Goal: Transaction & Acquisition: Purchase product/service

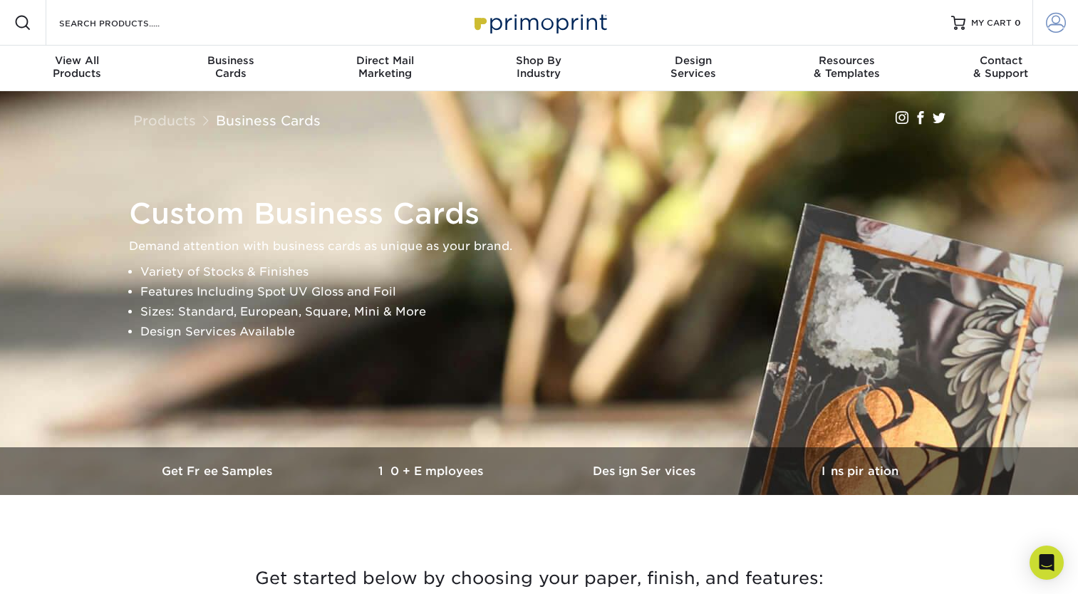
click at [1061, 16] on span at bounding box center [1056, 23] width 20 height 20
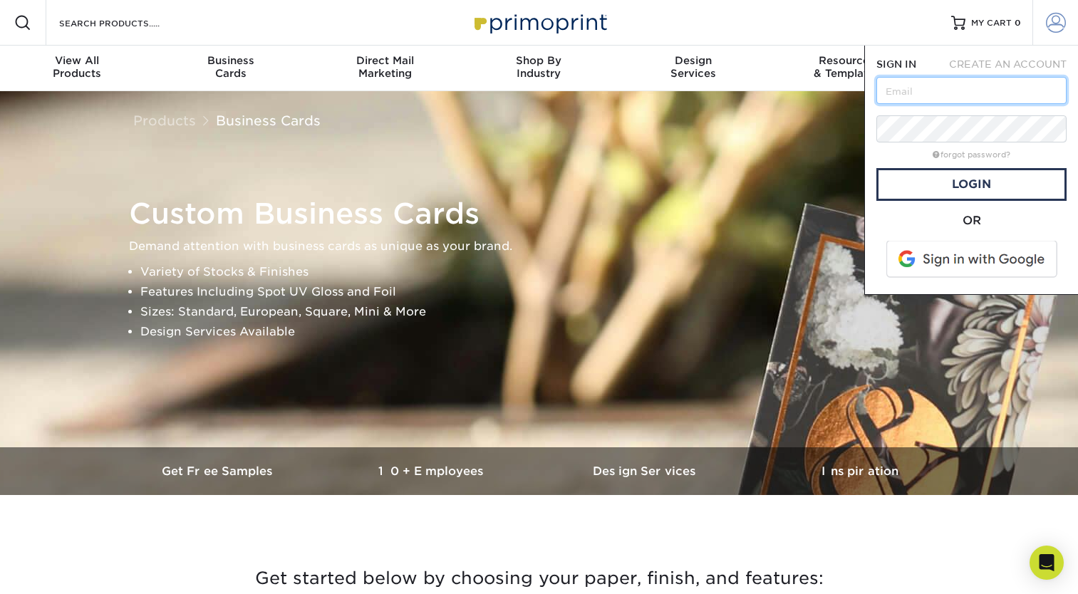
type input "[PERSON_NAME][EMAIL_ADDRESS][DOMAIN_NAME]"
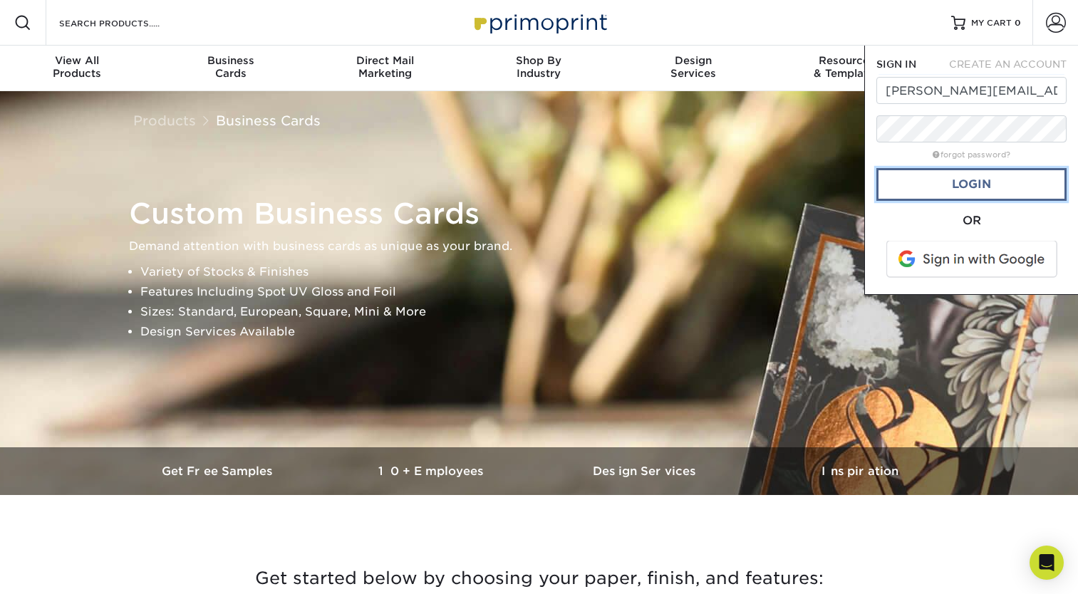
click at [964, 186] on link "Login" at bounding box center [972, 184] width 190 height 33
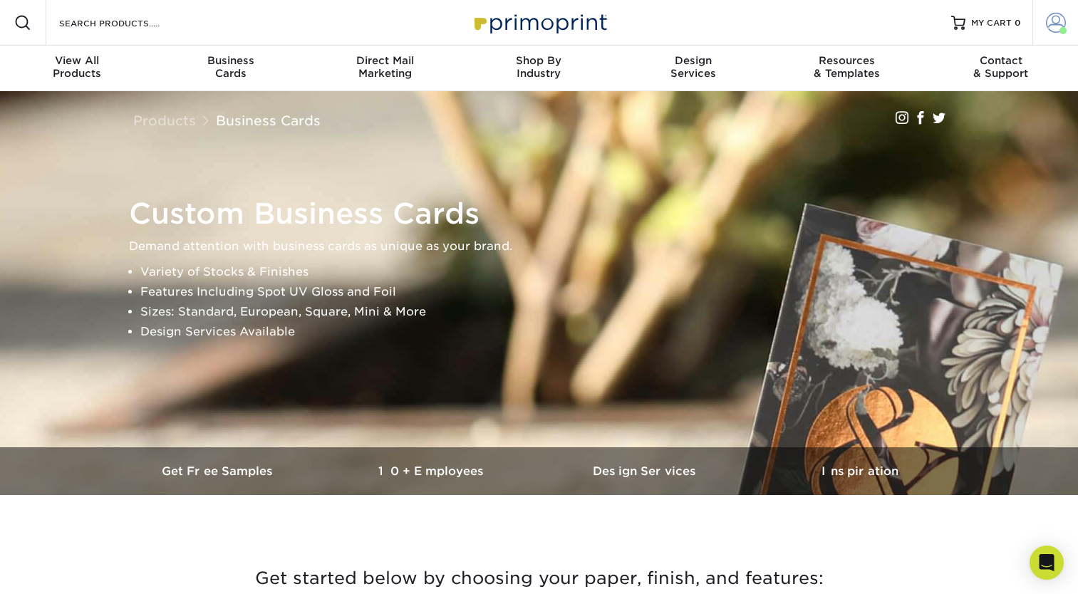
click at [1059, 27] on span at bounding box center [1056, 23] width 20 height 20
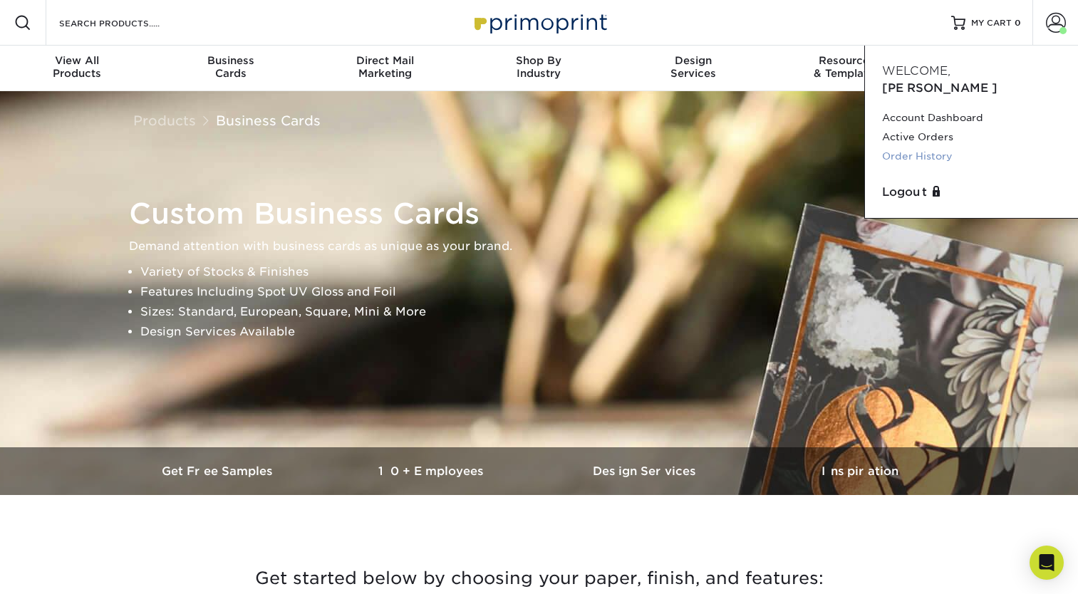
click at [907, 147] on link "Order History" at bounding box center [971, 156] width 179 height 19
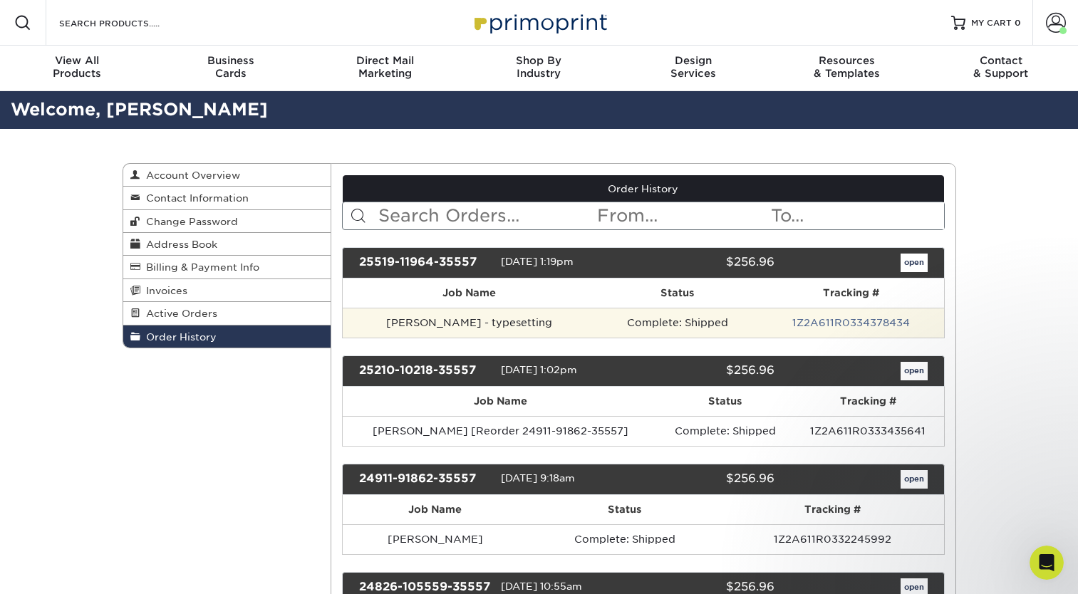
click at [680, 328] on td "Complete: Shipped" at bounding box center [678, 323] width 162 height 30
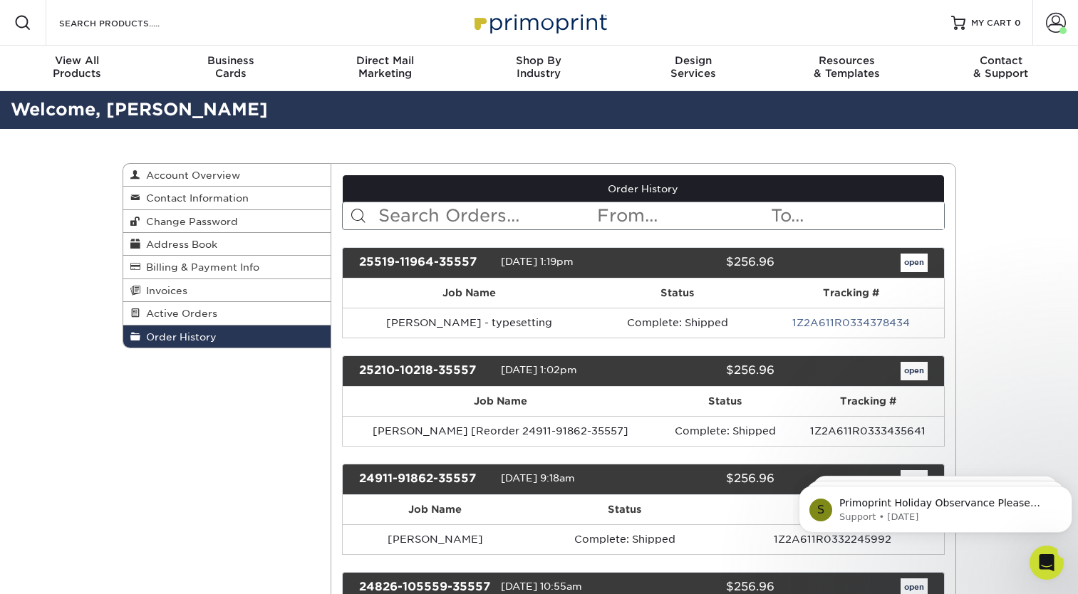
click at [901, 264] on link "open" at bounding box center [914, 263] width 27 height 19
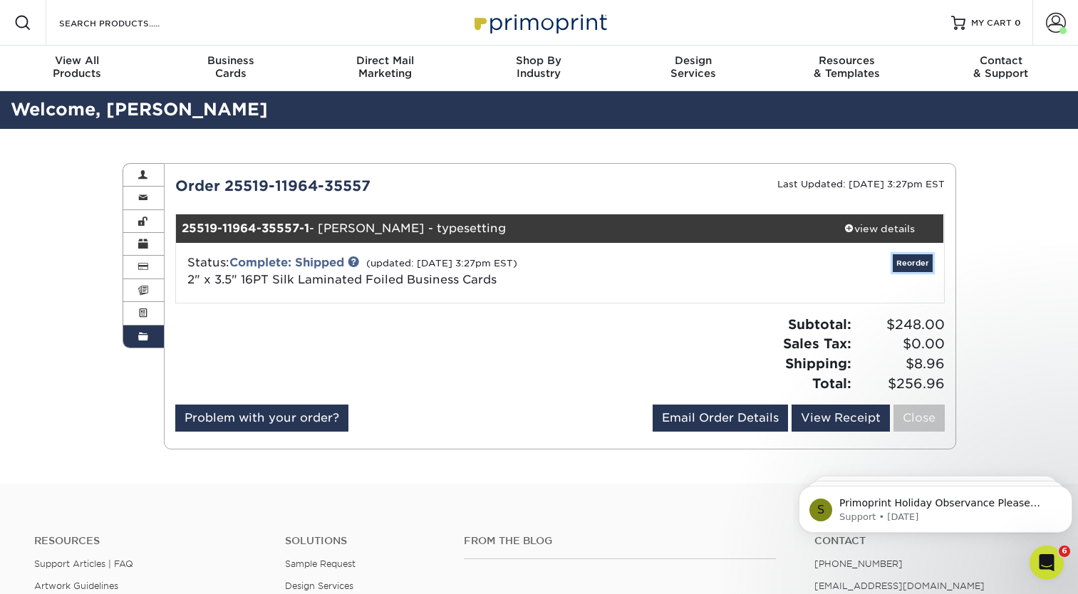
click at [916, 262] on link "Reorder" at bounding box center [913, 263] width 40 height 18
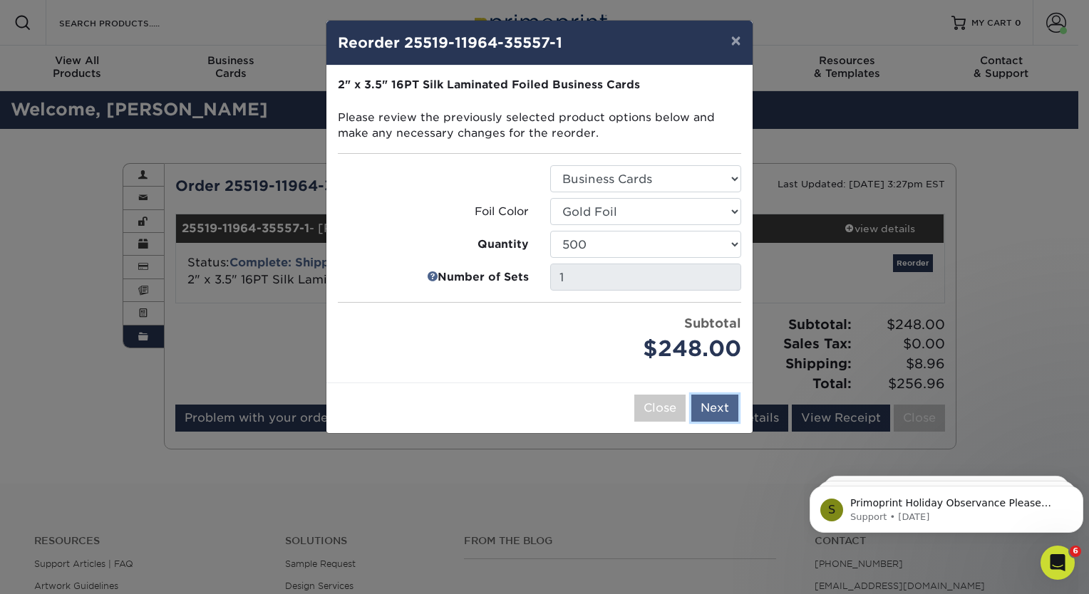
click at [713, 406] on button "Next" at bounding box center [714, 408] width 47 height 27
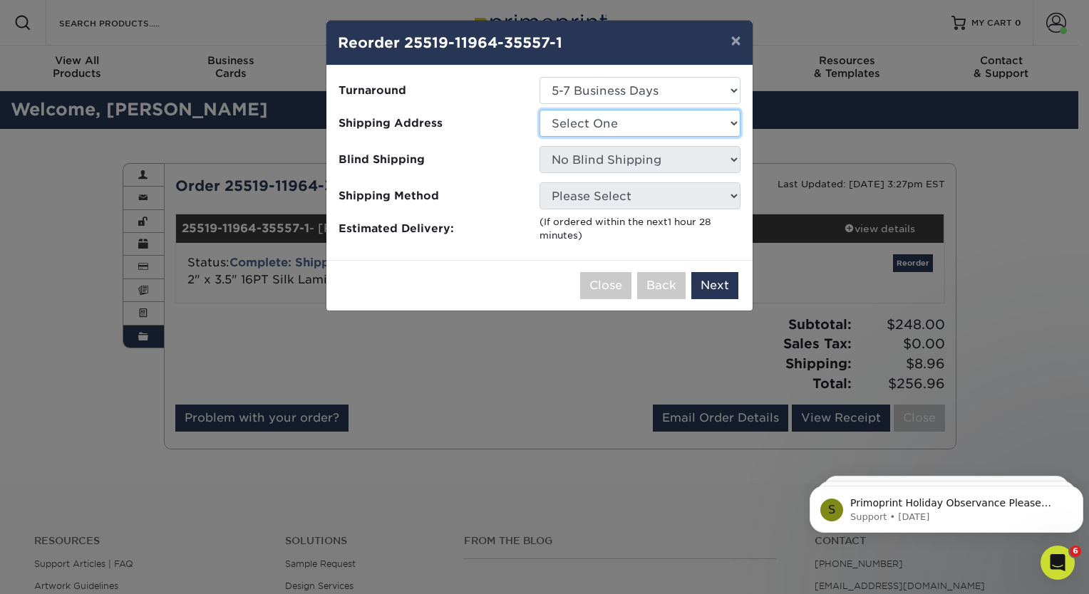
click at [718, 125] on select "Select One Card Run1" at bounding box center [639, 123] width 201 height 27
select select "231045"
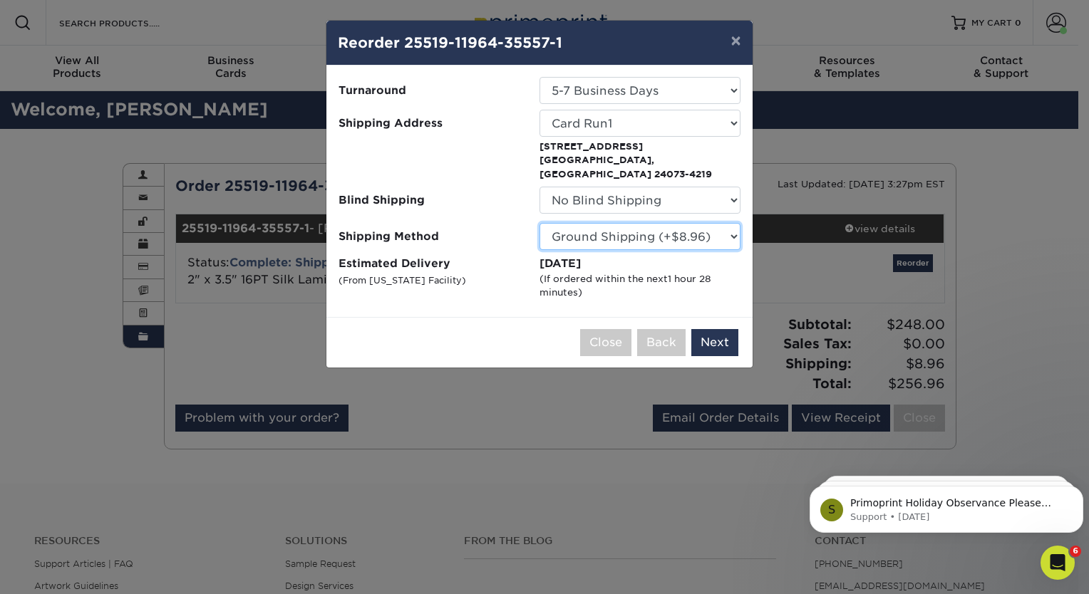
click at [714, 229] on select "Please Select Ground Shipping (+$8.96) 3 Day Shipping Service (+$15.33) 2 Day A…" at bounding box center [639, 236] width 201 height 27
click at [720, 331] on button "Next" at bounding box center [714, 342] width 47 height 27
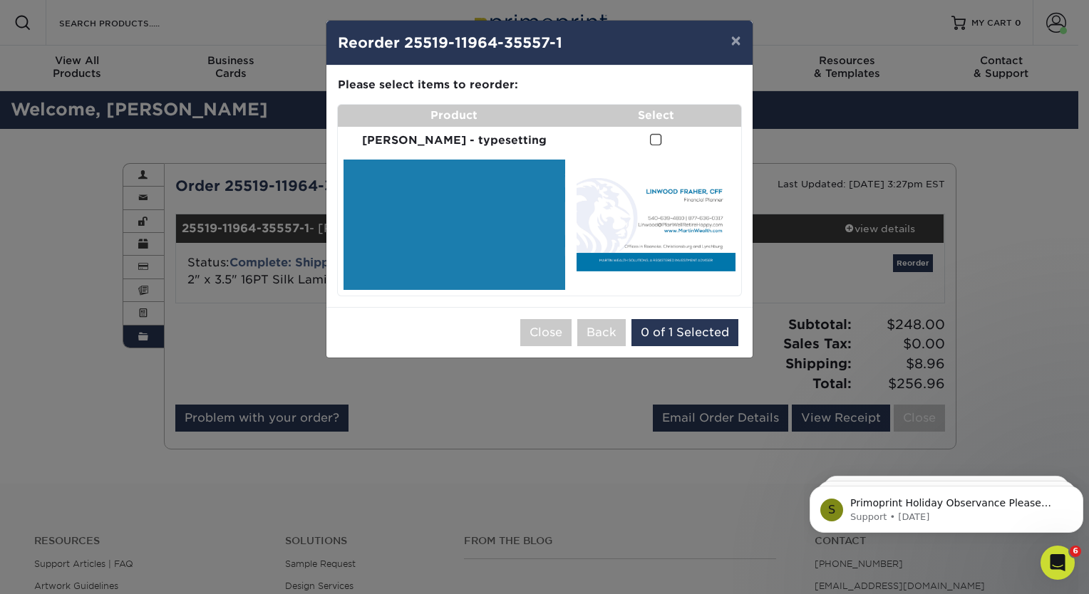
click at [650, 143] on span at bounding box center [656, 140] width 12 height 14
click at [0, 0] on input "checkbox" at bounding box center [0, 0] width 0 height 0
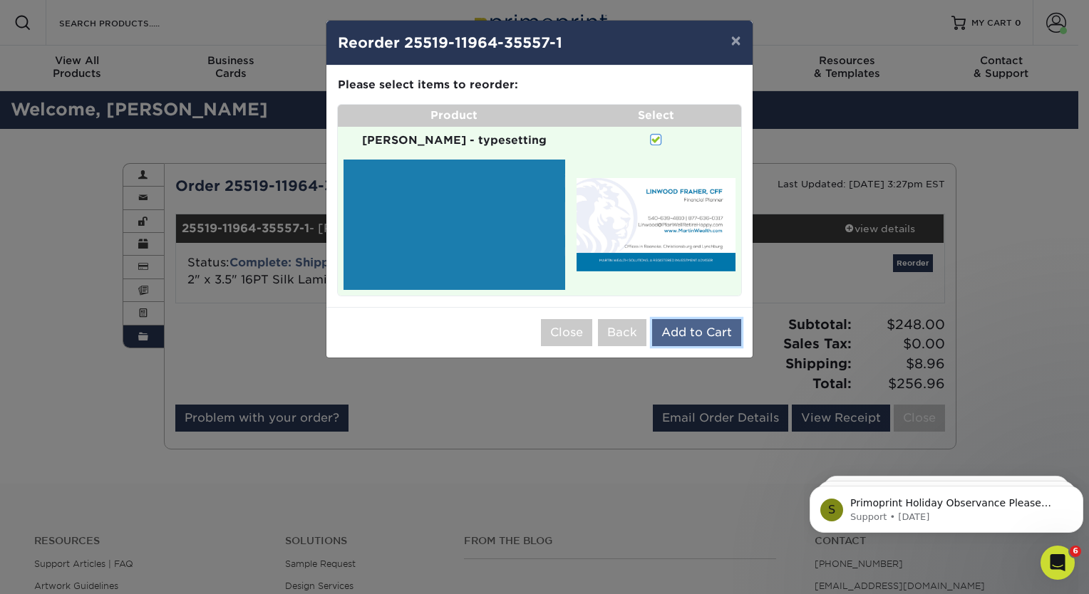
click at [693, 326] on button "Add to Cart" at bounding box center [696, 332] width 89 height 27
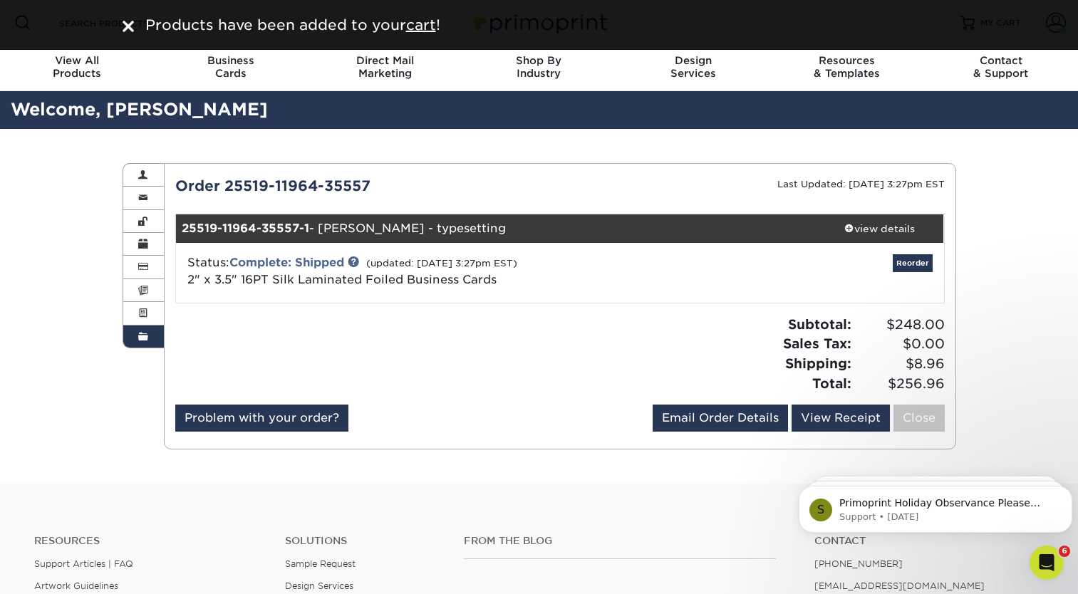
click at [130, 31] on img at bounding box center [128, 26] width 11 height 11
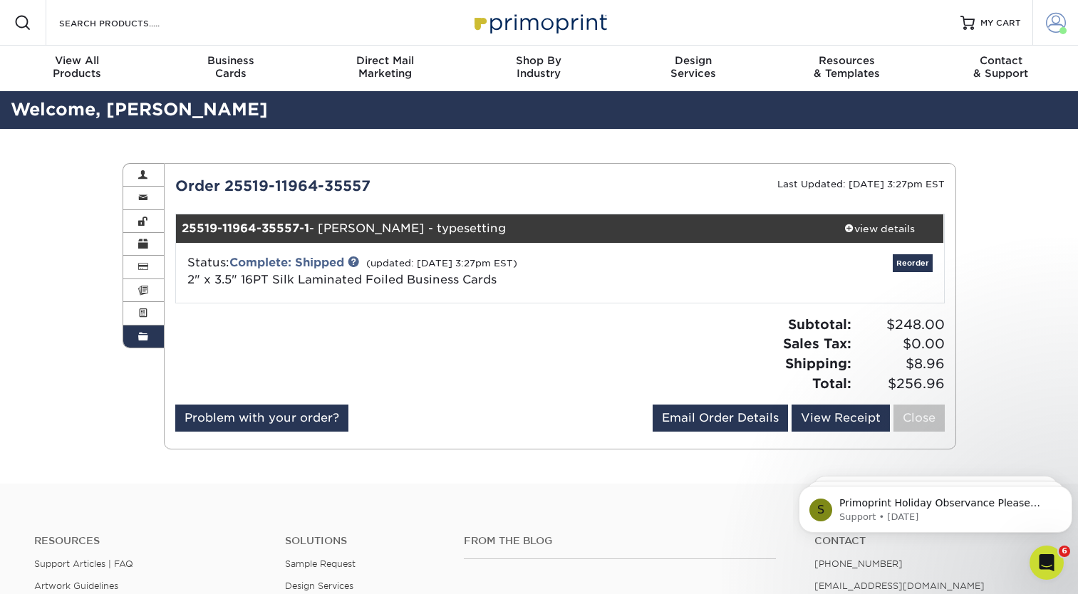
click at [1060, 26] on span at bounding box center [1056, 23] width 20 height 20
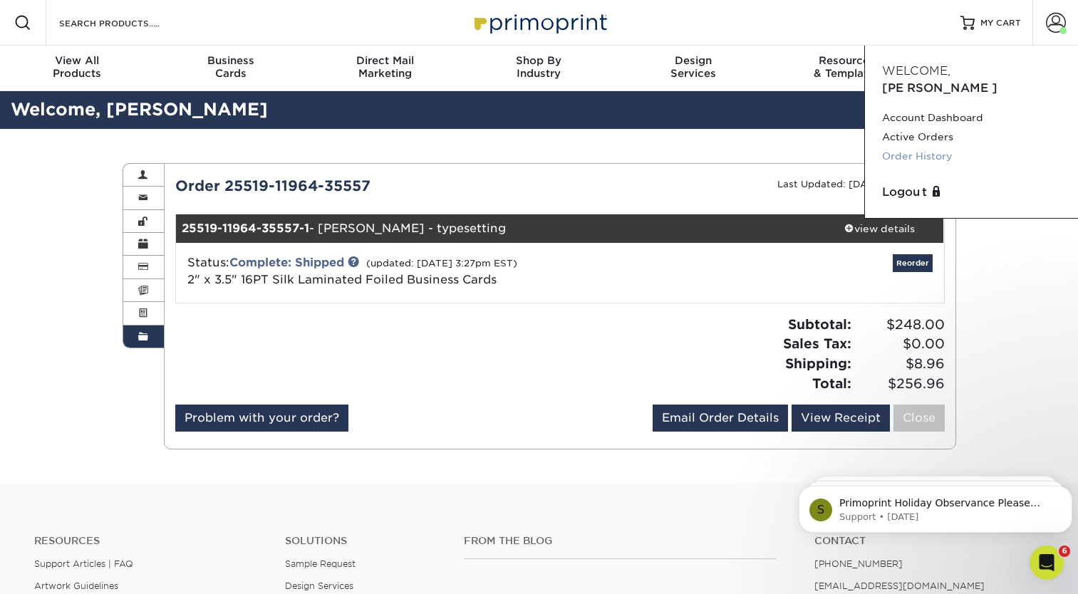
click at [923, 147] on link "Order History" at bounding box center [971, 156] width 179 height 19
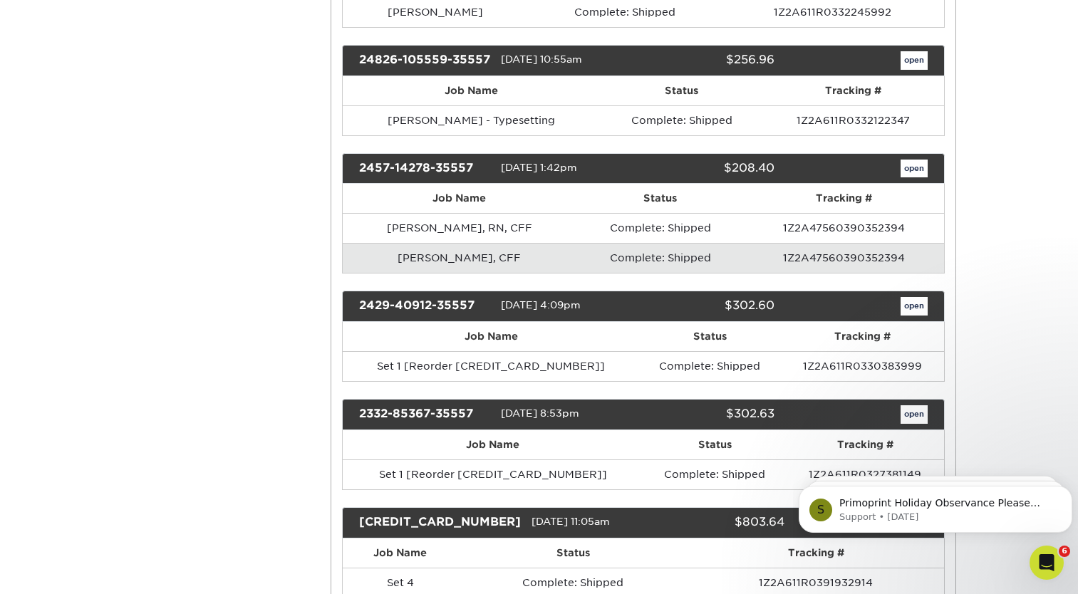
scroll to position [713, 0]
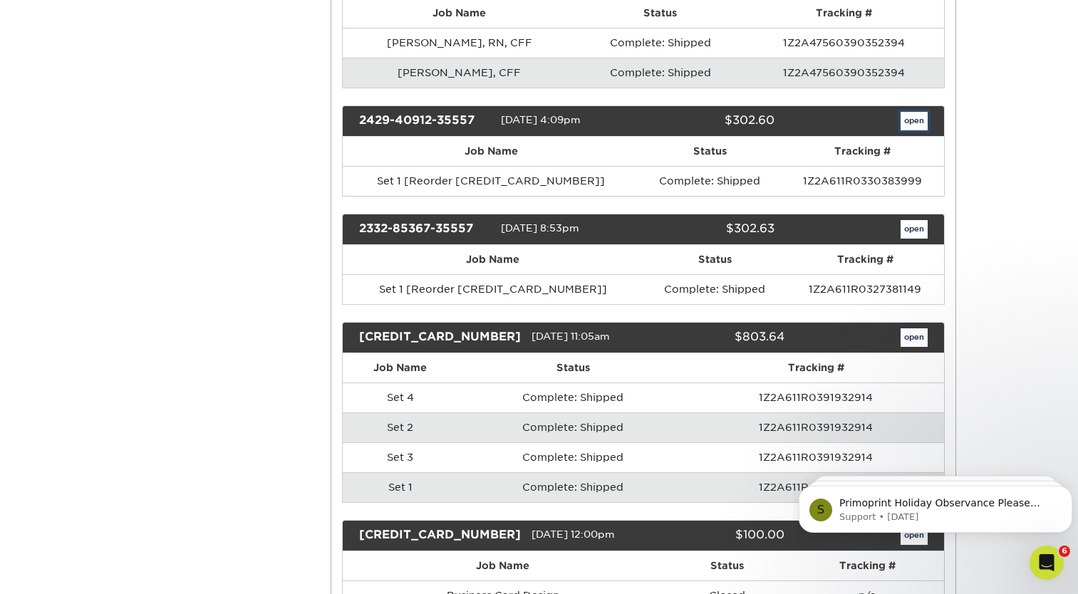
click at [916, 123] on link "open" at bounding box center [914, 121] width 27 height 19
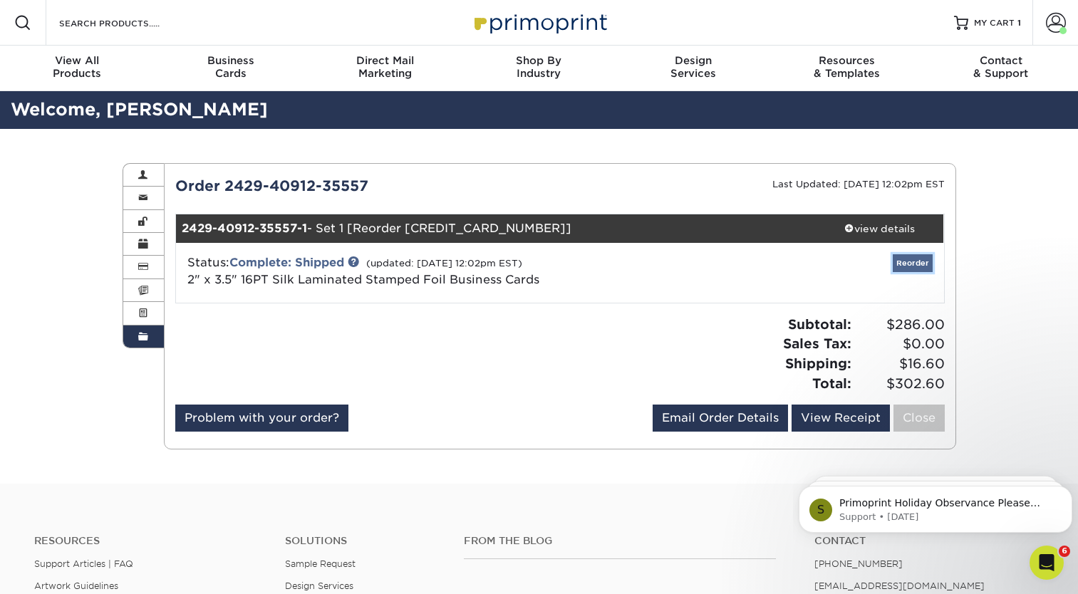
click at [922, 266] on link "Reorder" at bounding box center [913, 263] width 40 height 18
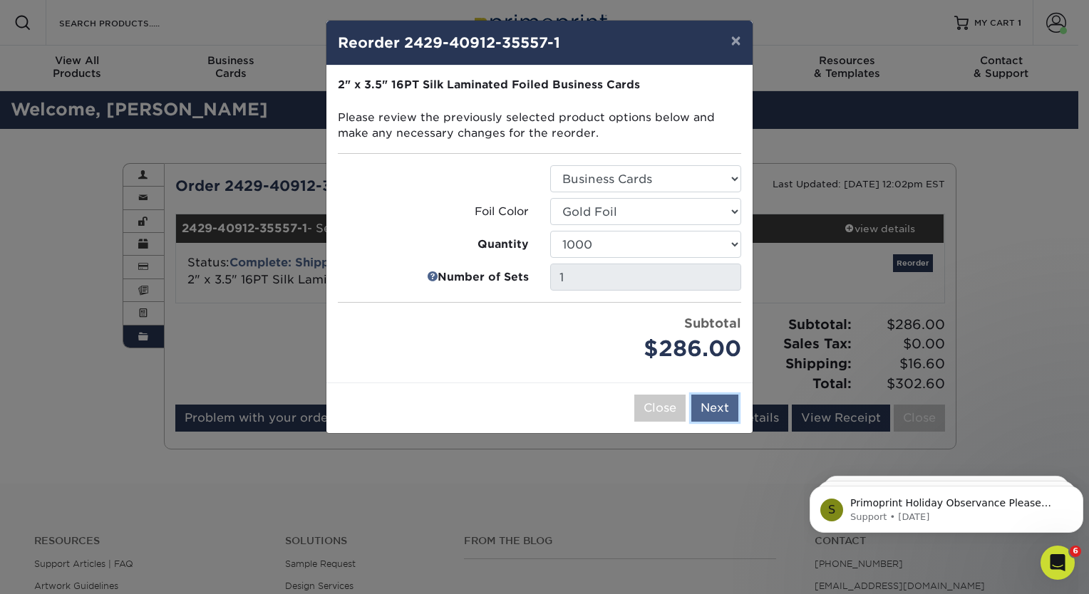
click at [716, 410] on button "Next" at bounding box center [714, 408] width 47 height 27
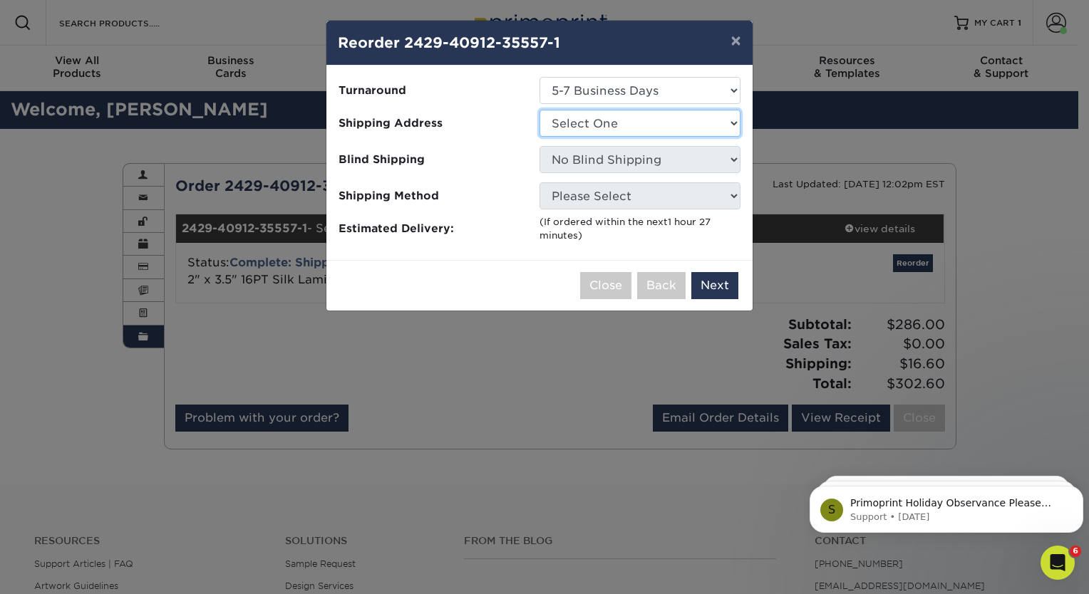
click at [642, 130] on select "Select One Card Run1" at bounding box center [639, 123] width 201 height 27
select select "231045"
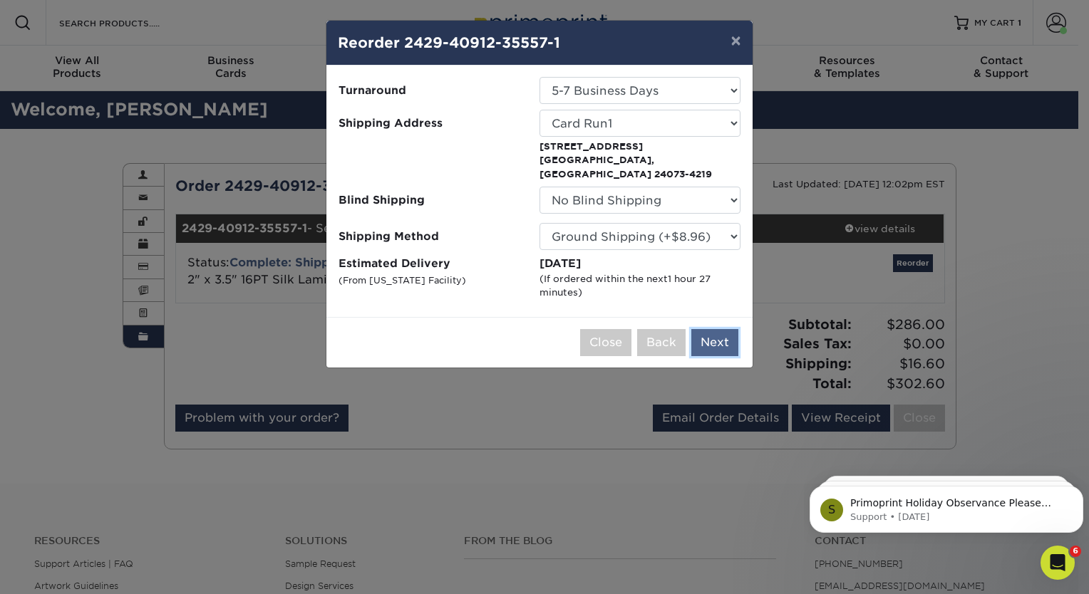
click at [716, 329] on button "Next" at bounding box center [714, 342] width 47 height 27
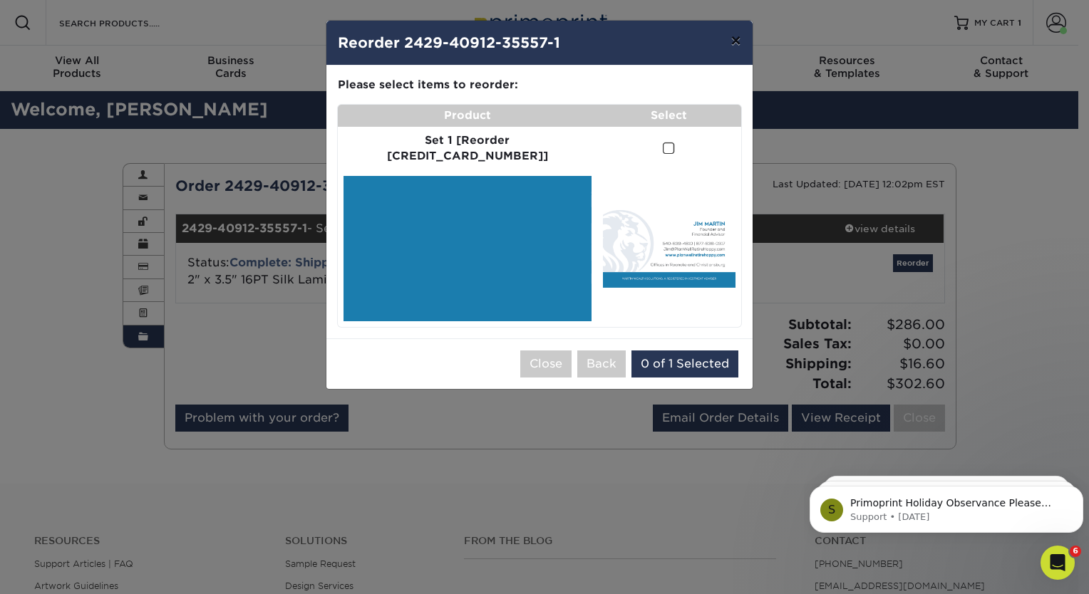
click at [733, 38] on button "×" at bounding box center [735, 41] width 33 height 40
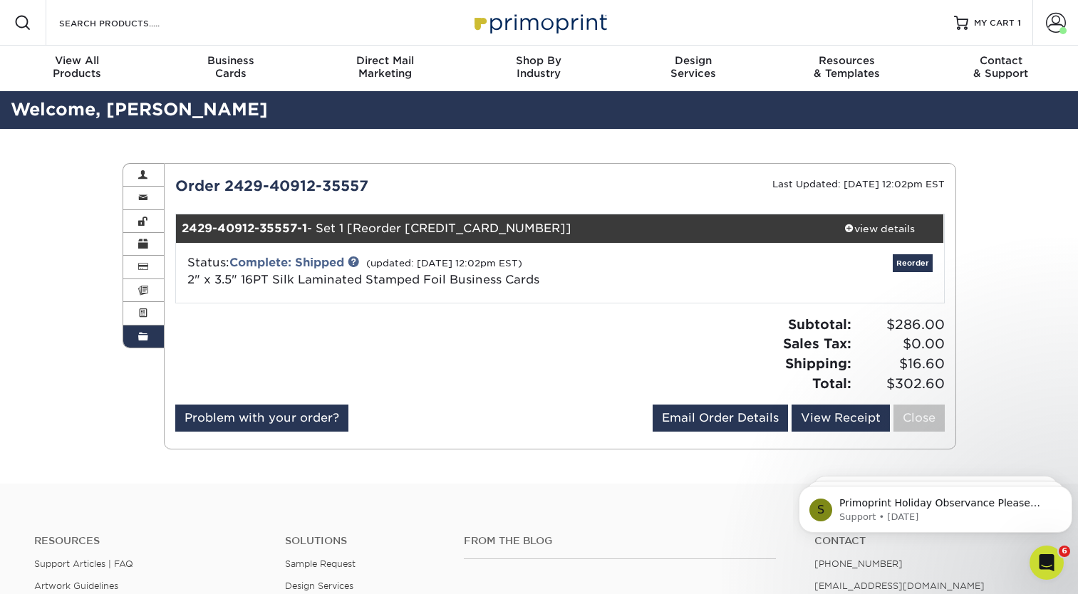
scroll to position [306, 0]
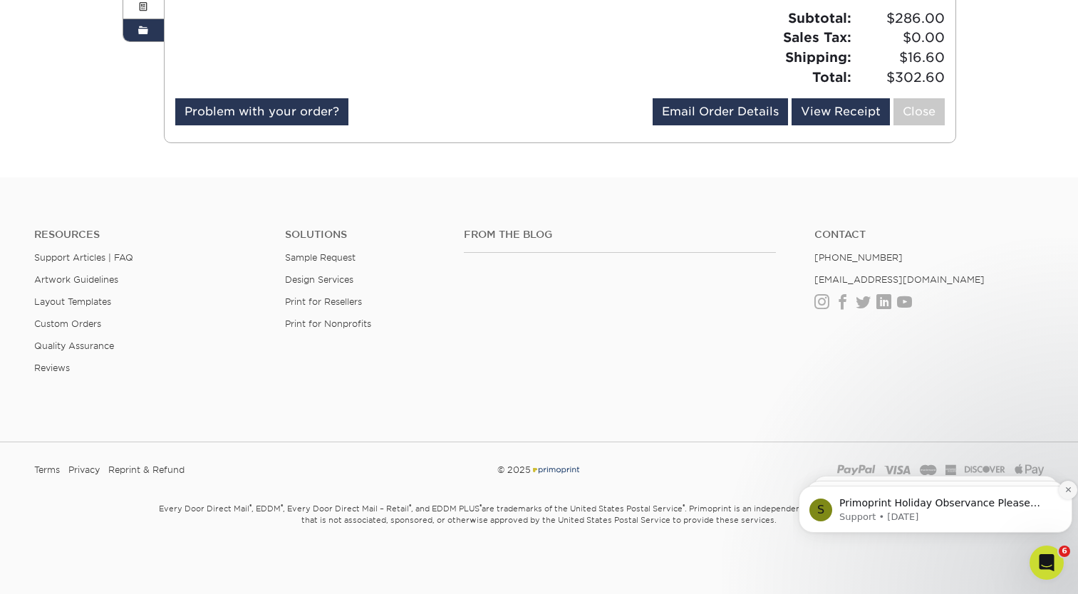
click at [1066, 492] on icon "Dismiss notification" at bounding box center [1067, 489] width 5 height 5
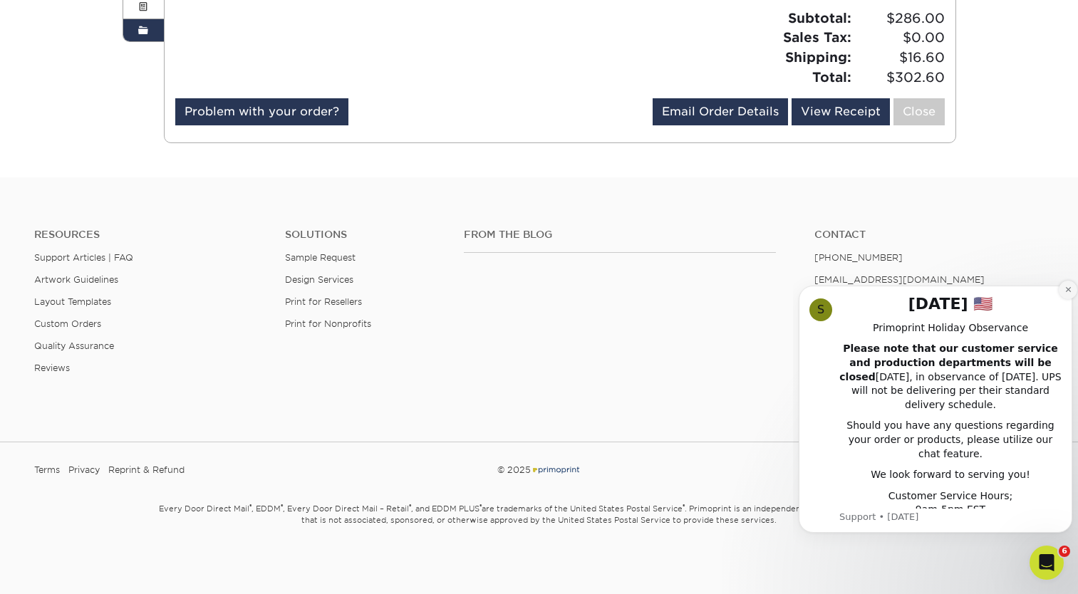
click at [1065, 291] on icon "Dismiss notification" at bounding box center [1069, 290] width 8 height 8
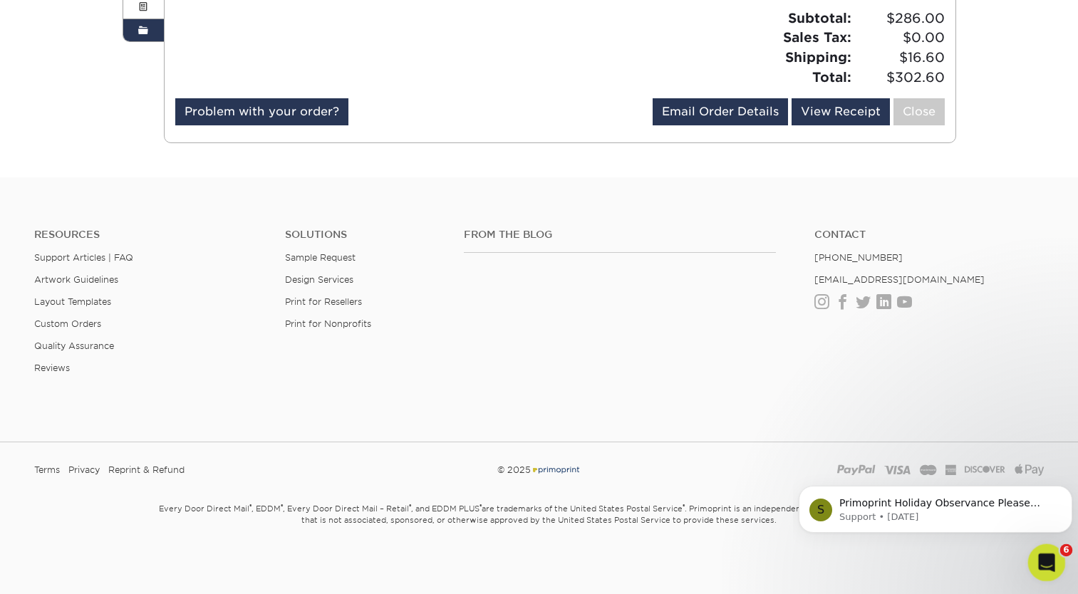
click at [1045, 571] on icon "Open Intercom Messenger" at bounding box center [1045, 561] width 24 height 24
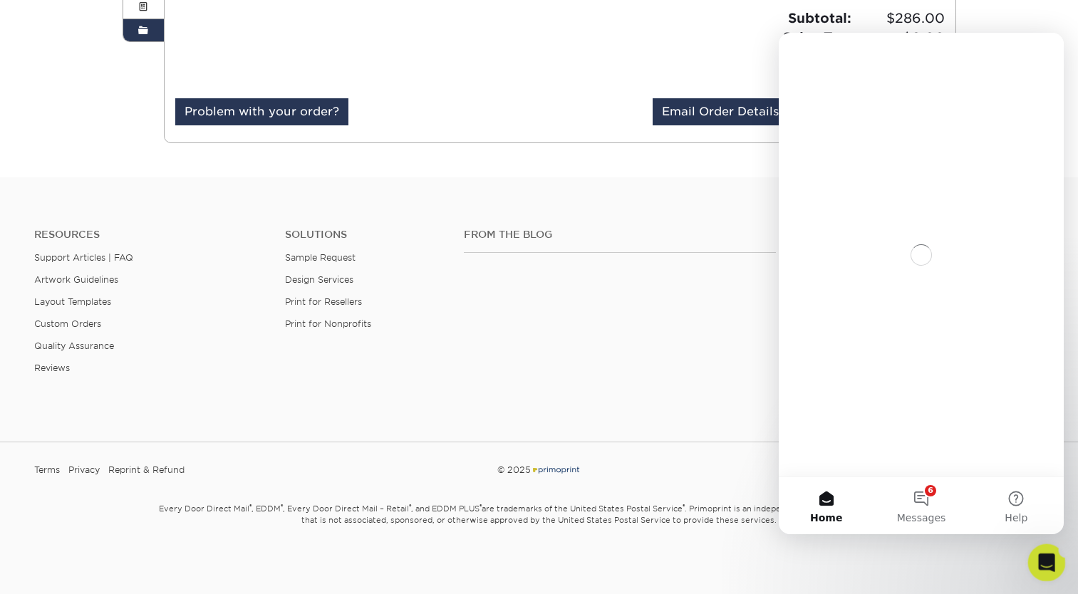
scroll to position [0, 0]
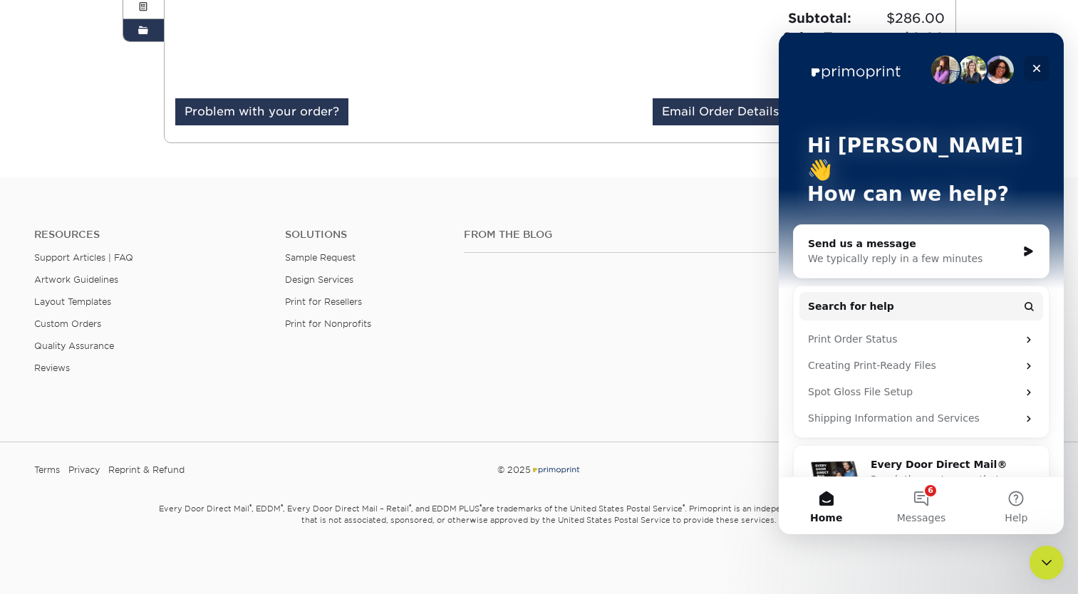
click at [1031, 68] on div "Close" at bounding box center [1037, 69] width 26 height 26
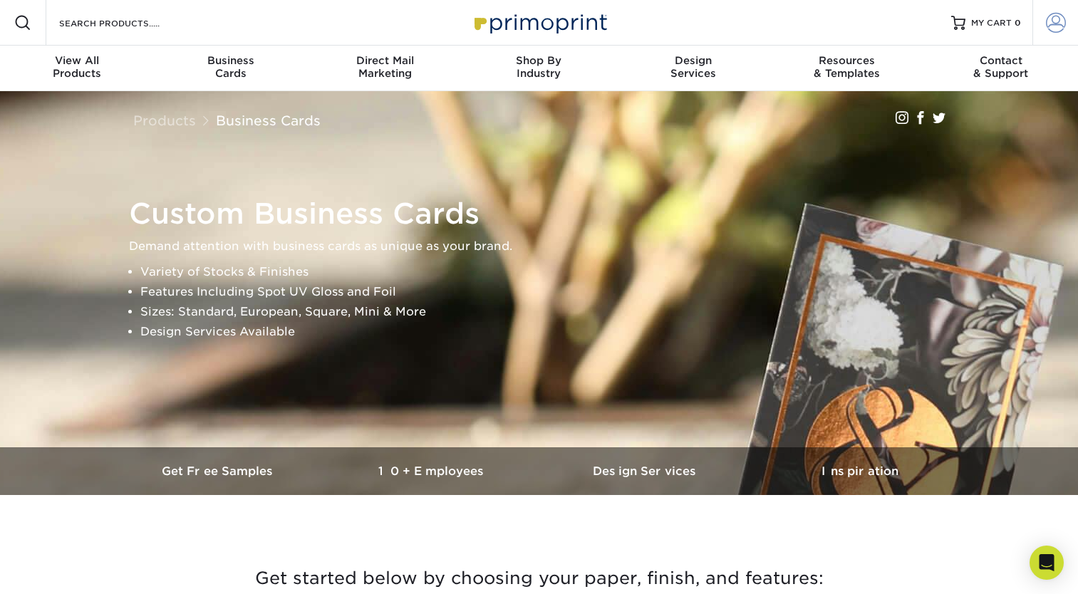
click at [1047, 27] on span at bounding box center [1056, 23] width 20 height 20
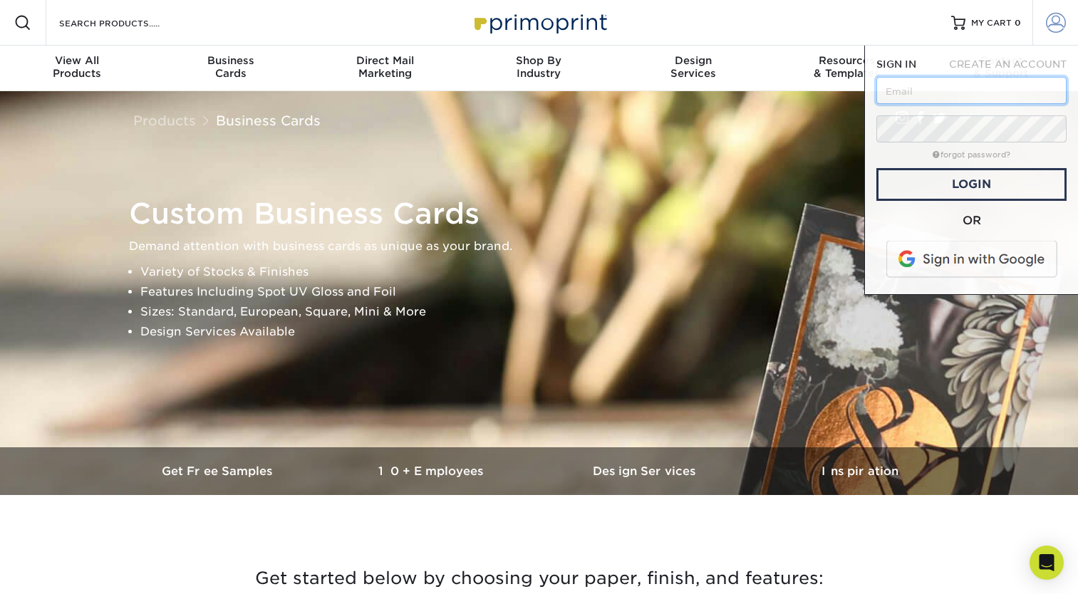
type input "[PERSON_NAME][EMAIL_ADDRESS][DOMAIN_NAME]"
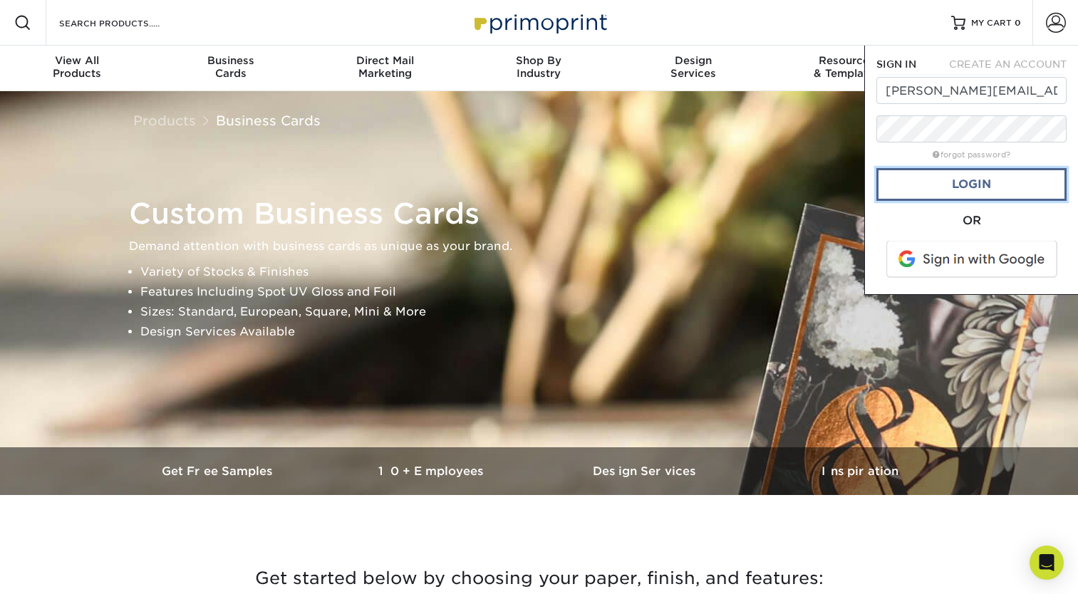
click at [964, 177] on link "Login" at bounding box center [972, 184] width 190 height 33
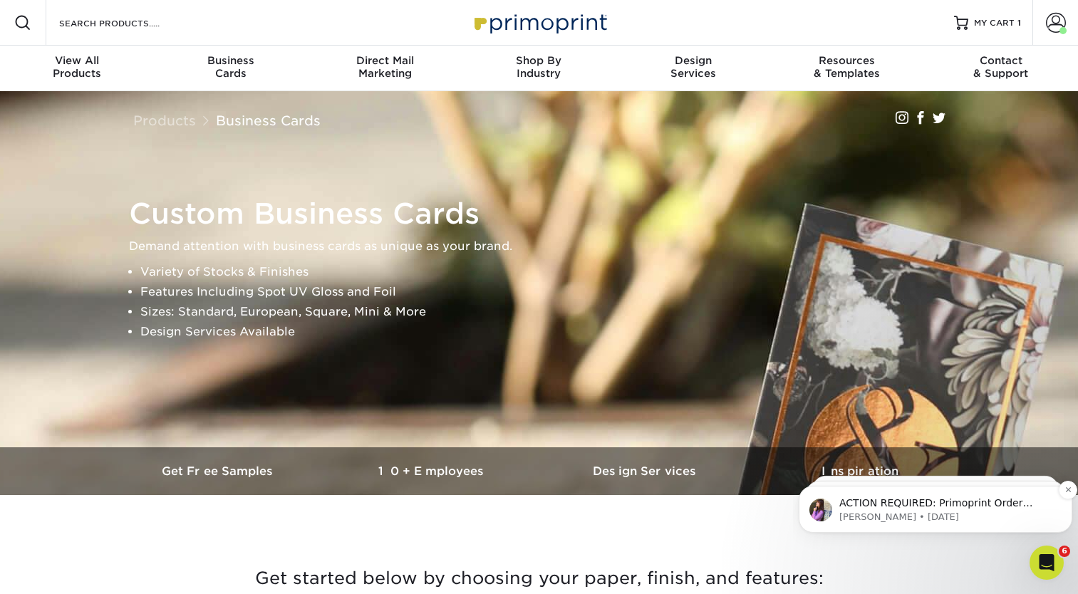
click at [967, 513] on p "Erica • 12w ago" at bounding box center [947, 517] width 215 height 13
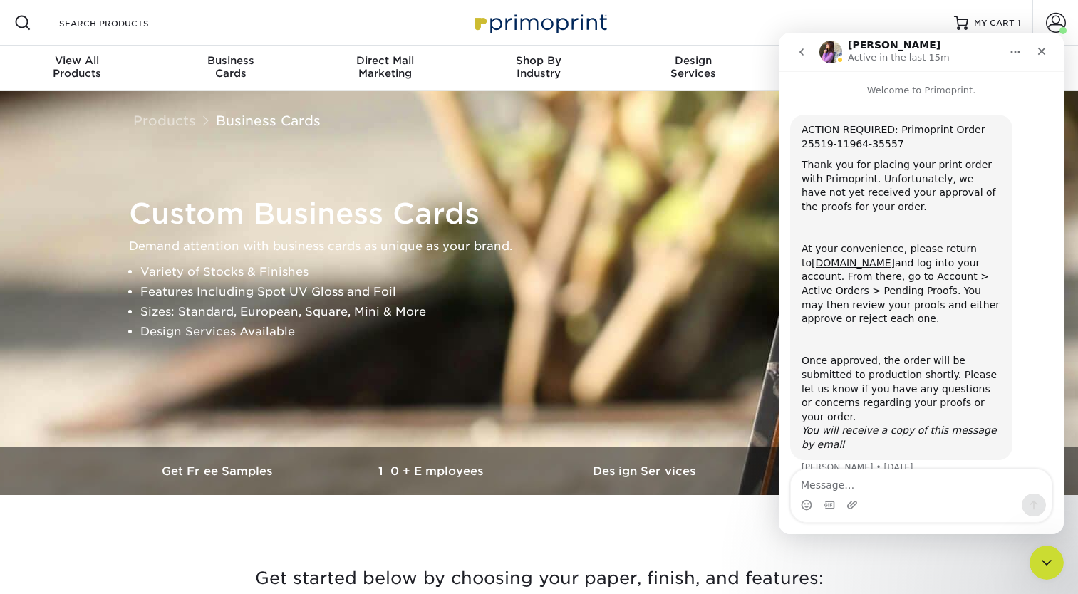
scroll to position [7, 0]
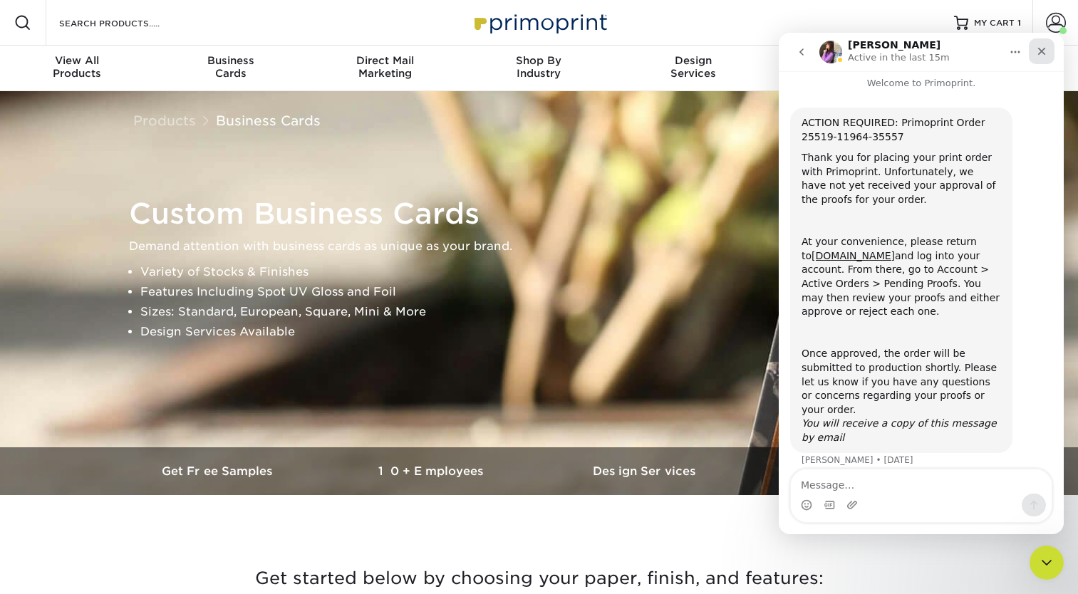
click at [1045, 49] on icon "Close" at bounding box center [1041, 51] width 11 height 11
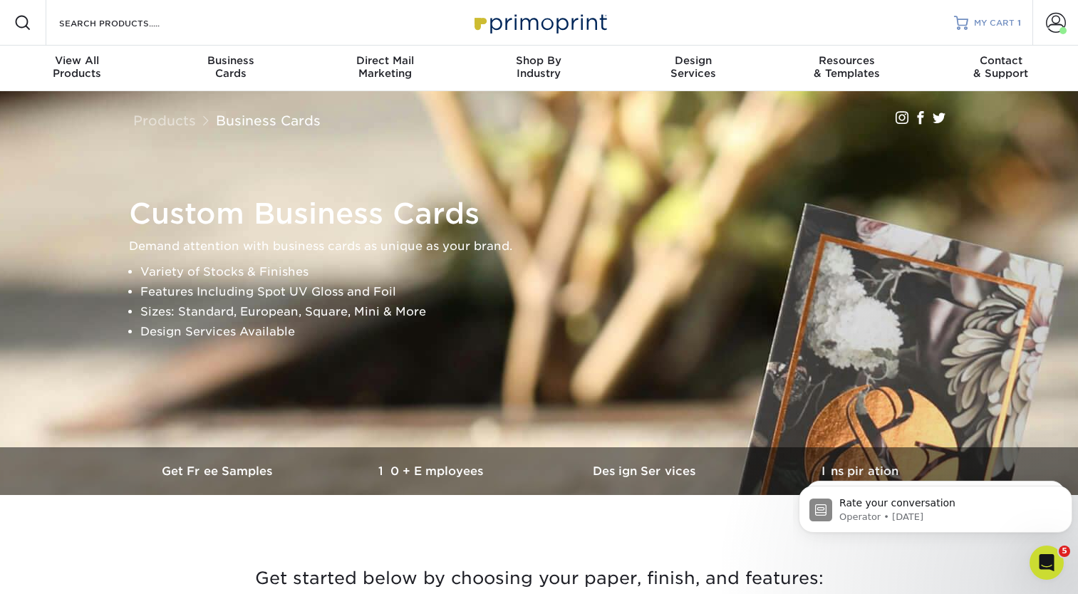
scroll to position [0, 0]
click at [1051, 26] on span at bounding box center [1056, 23] width 20 height 20
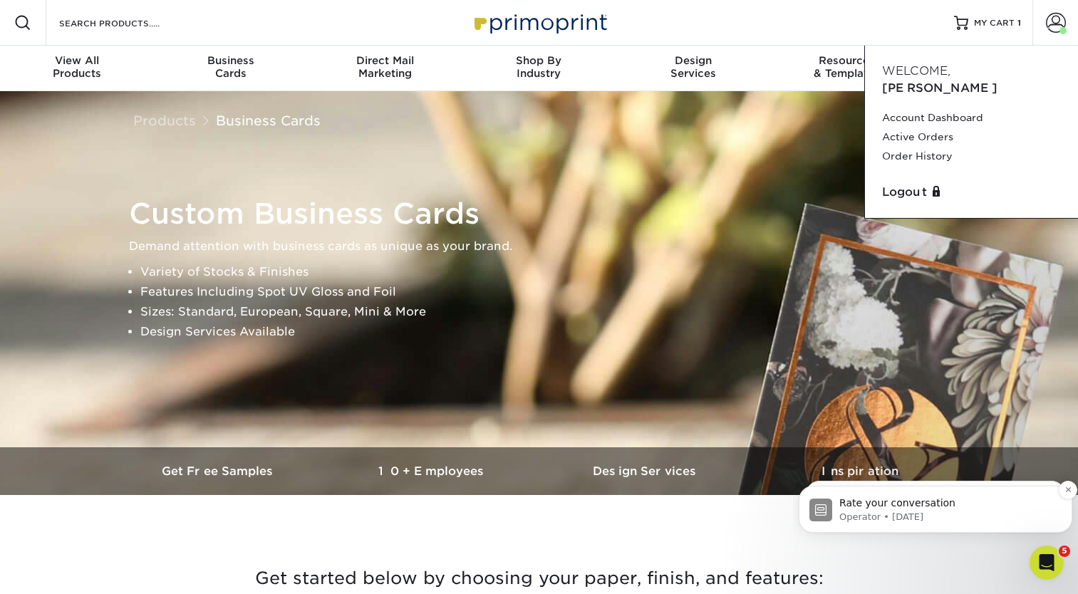
click at [914, 510] on p "Rate your conversation" at bounding box center [947, 504] width 215 height 14
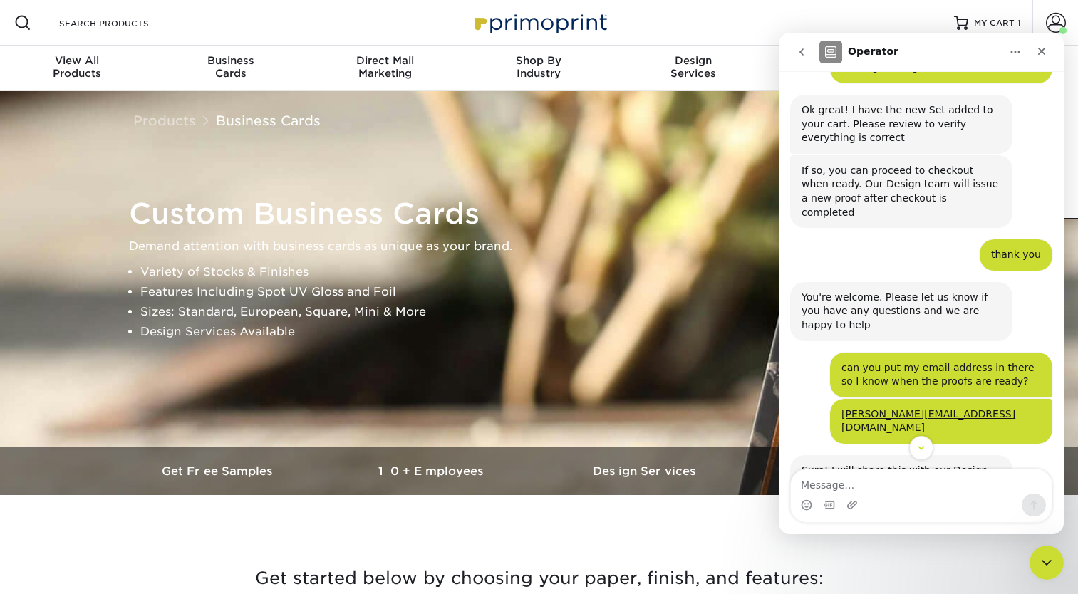
scroll to position [740, 0]
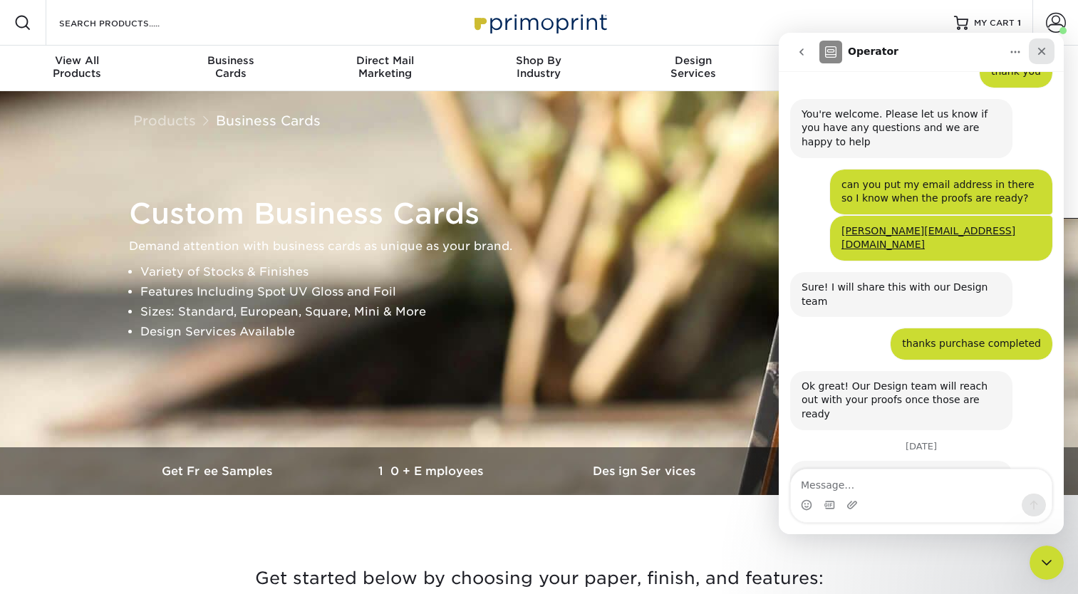
click at [1043, 45] on div "Close" at bounding box center [1042, 51] width 26 height 26
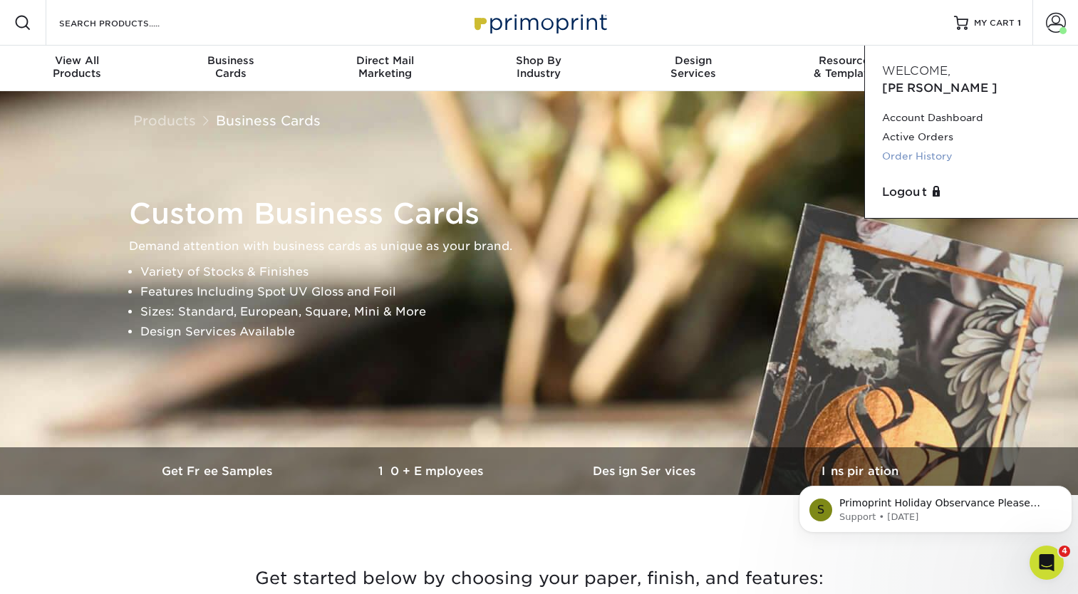
scroll to position [0, 0]
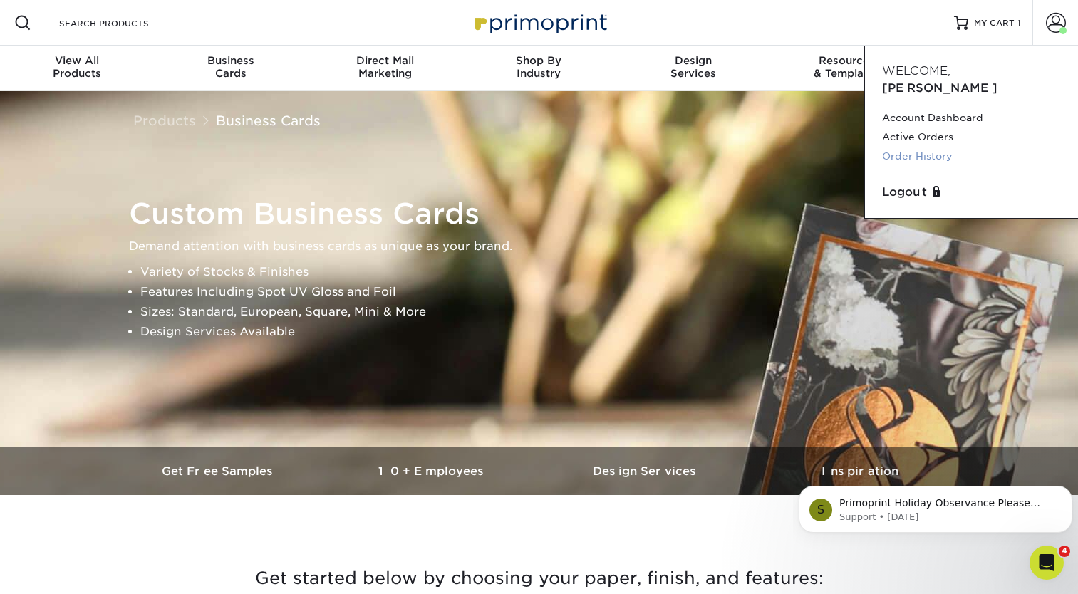
click at [910, 147] on link "Order History" at bounding box center [971, 156] width 179 height 19
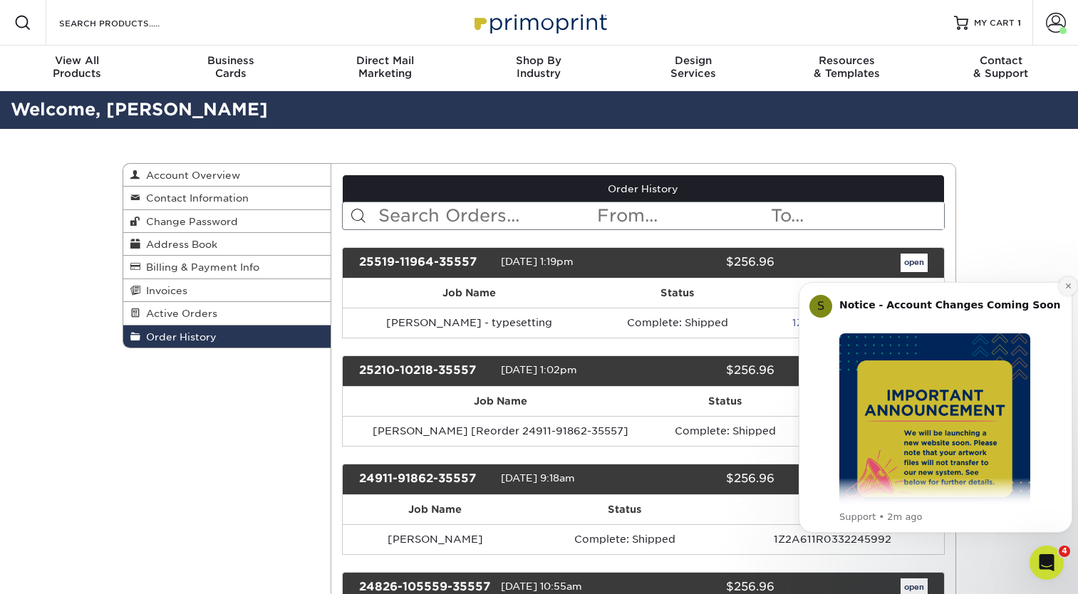
click at [1063, 286] on button "Dismiss notification" at bounding box center [1068, 286] width 19 height 19
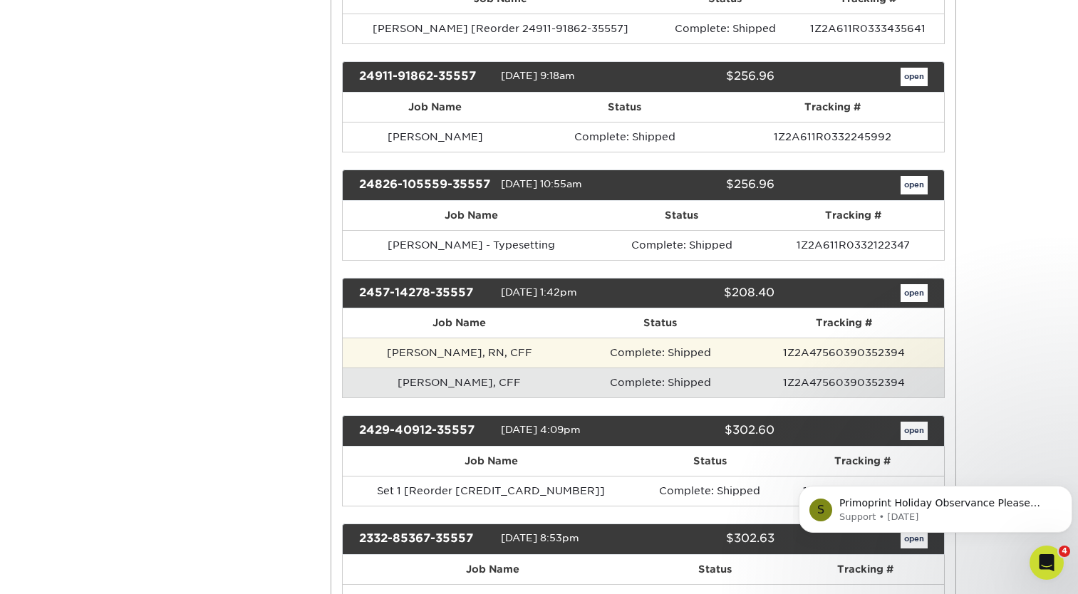
scroll to position [428, 0]
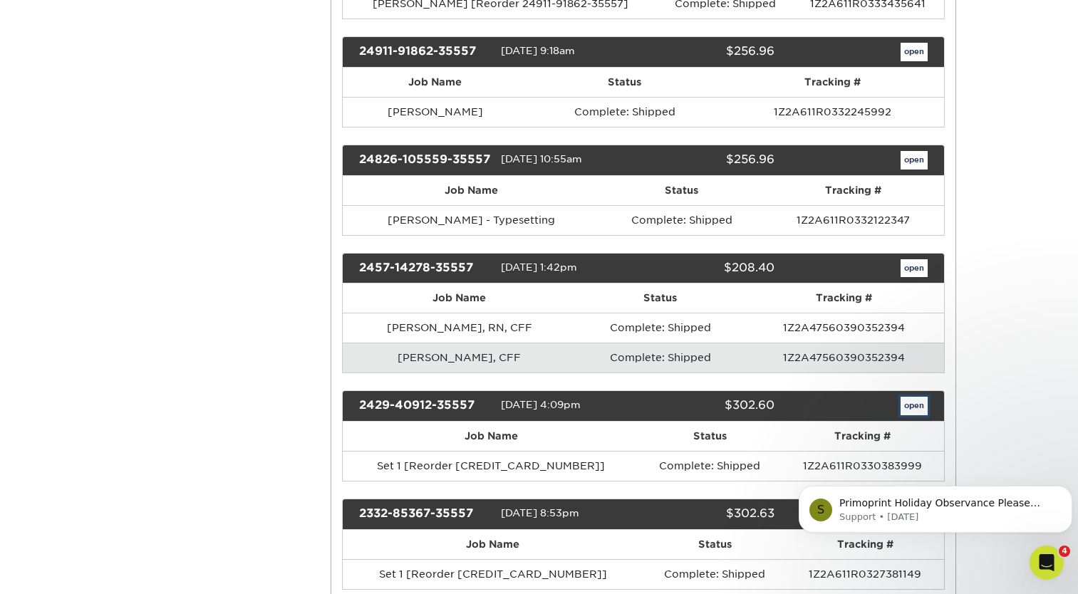
click at [911, 406] on link "open" at bounding box center [914, 406] width 27 height 19
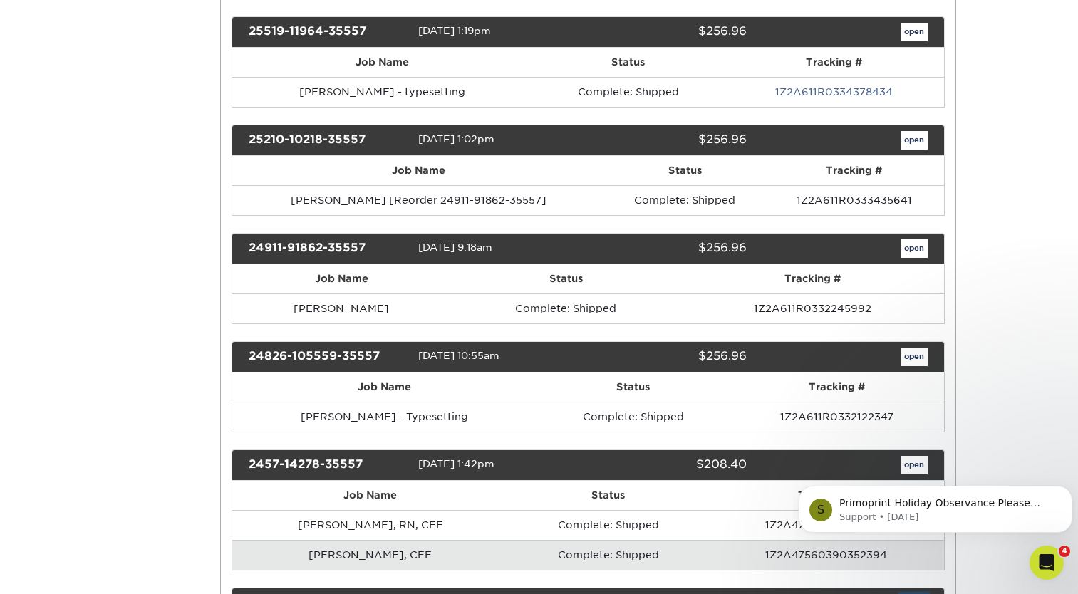
scroll to position [0, 0]
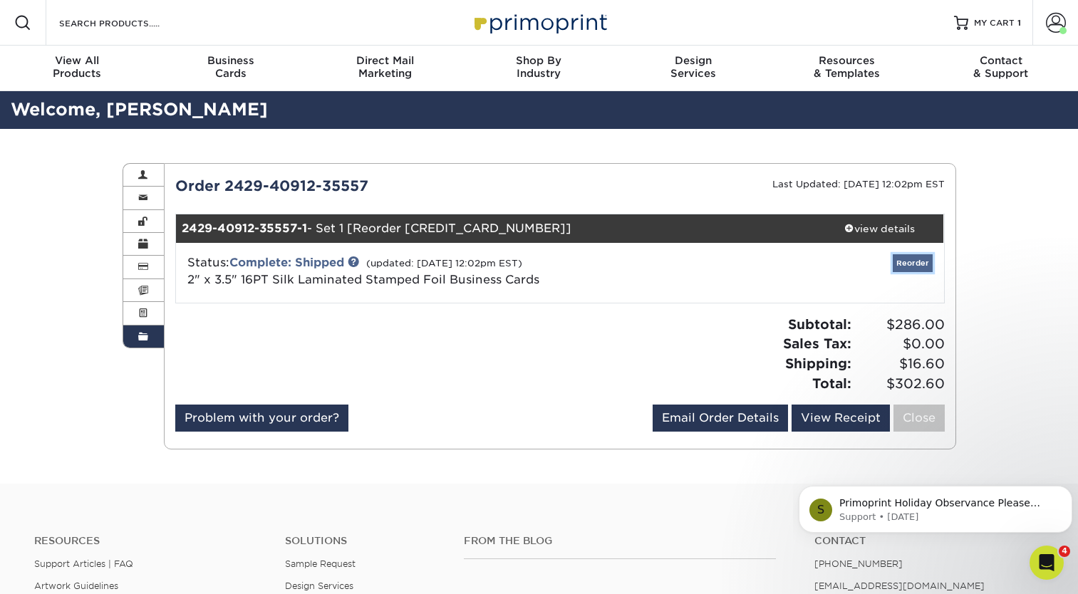
click at [904, 262] on link "Reorder" at bounding box center [913, 263] width 40 height 18
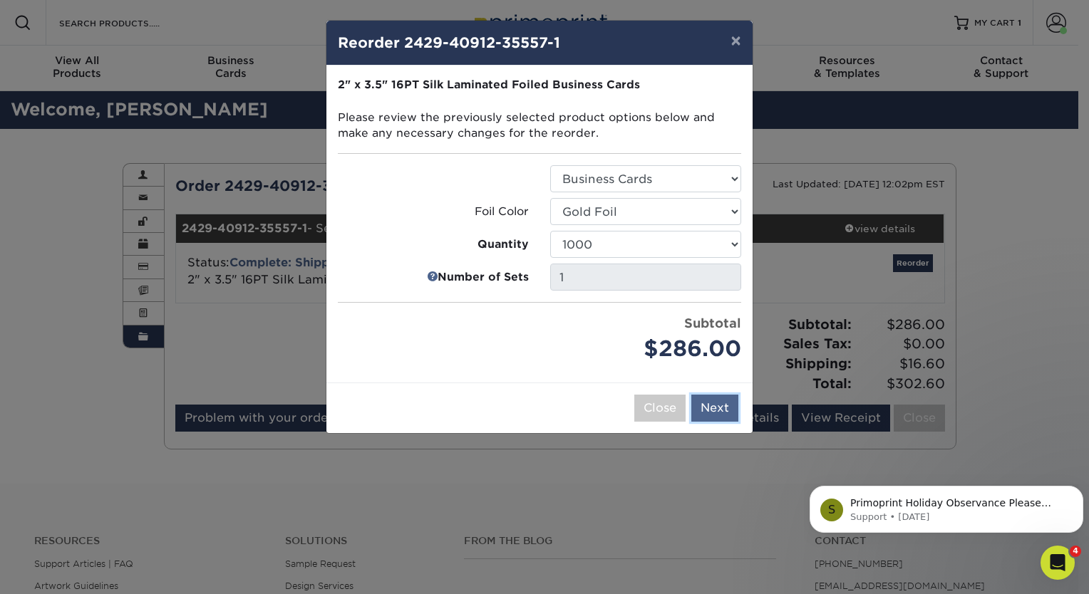
click at [714, 404] on button "Next" at bounding box center [714, 408] width 47 height 27
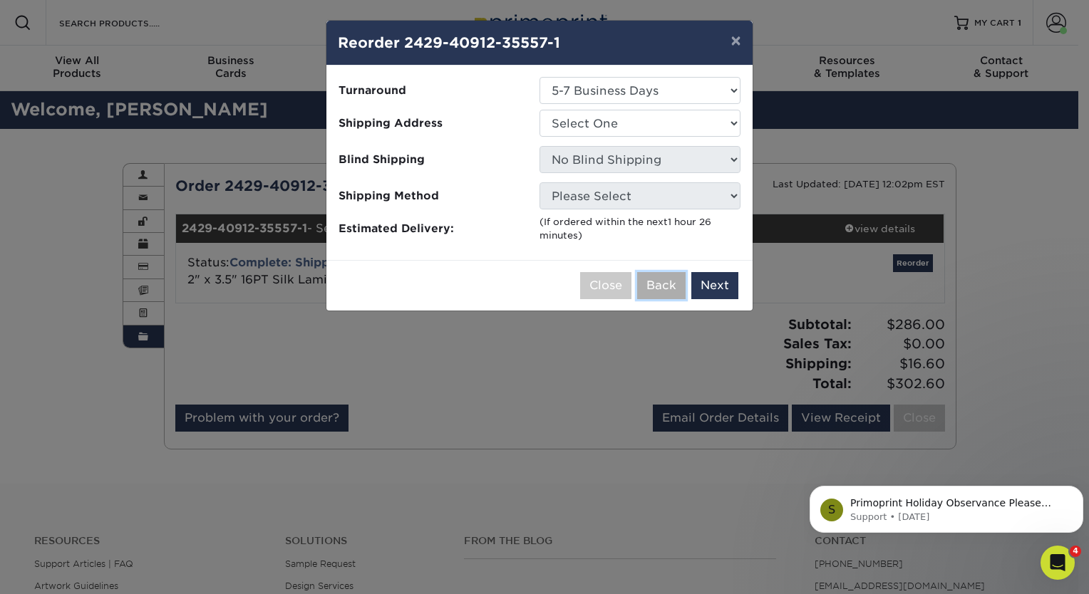
click at [645, 284] on button "Back" at bounding box center [661, 285] width 48 height 27
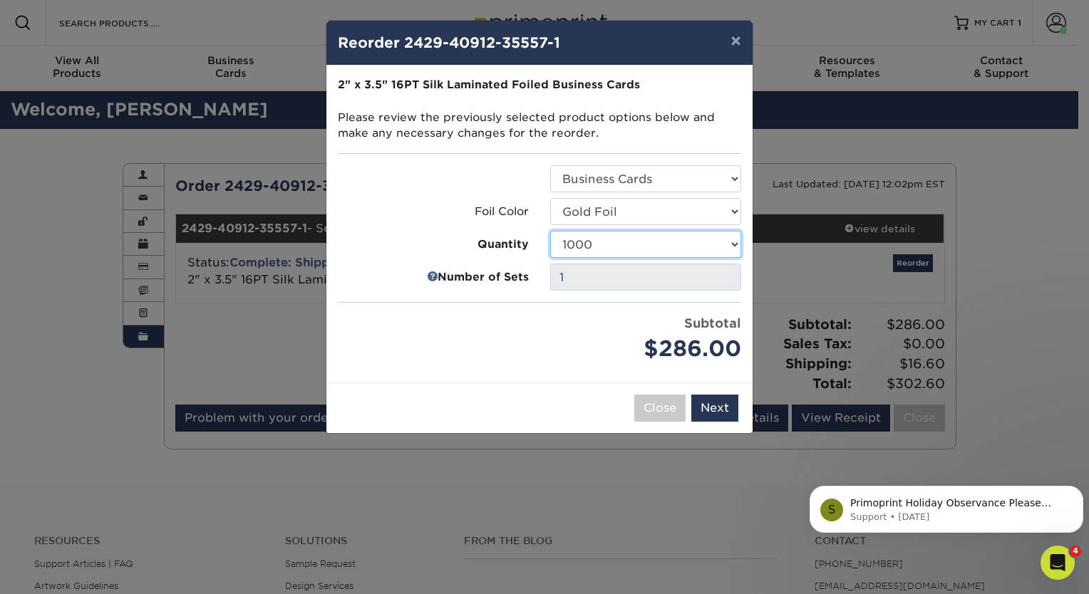
click at [673, 244] on select "500 1000 2500 5000" at bounding box center [645, 244] width 191 height 27
select select "f593fda3-2d5c-4b9e-9c2c-6197b899ae74"
click at [550, 231] on select "500 1000 2500 5000" at bounding box center [645, 244] width 191 height 27
click at [714, 410] on button "Next" at bounding box center [714, 408] width 47 height 27
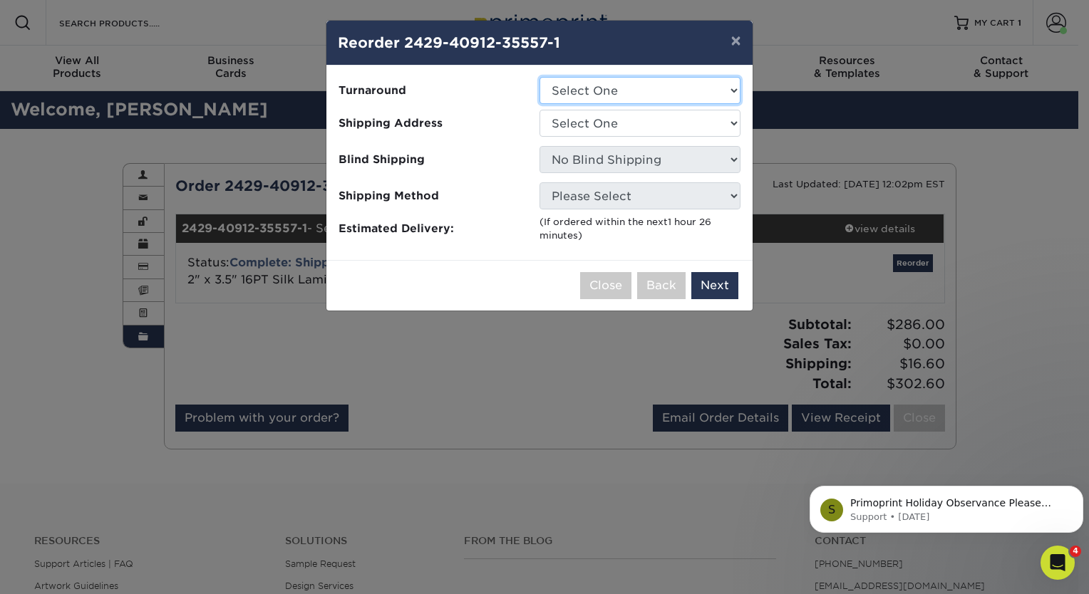
click at [706, 93] on select "Select One 5-7 Business Days" at bounding box center [639, 90] width 201 height 27
select select "f67cd561-658c-43c4-a0fa-33a72eb27a32"
click at [539, 77] on select "Select One 5-7 Business Days" at bounding box center [639, 90] width 201 height 27
click at [664, 128] on select "Select One Card Run1" at bounding box center [639, 123] width 201 height 27
select select "231045"
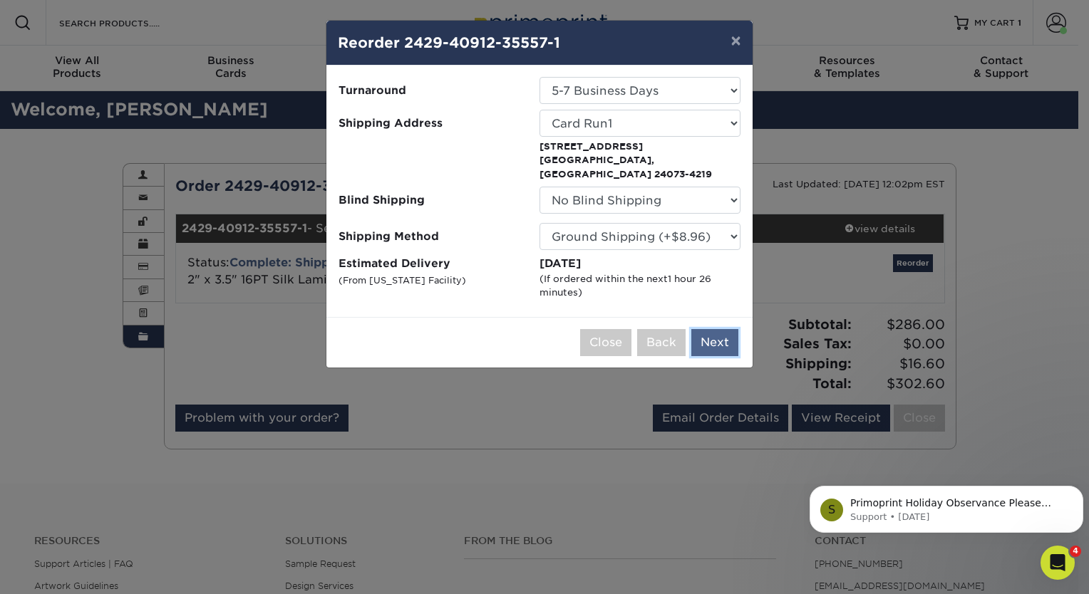
click at [709, 329] on button "Next" at bounding box center [714, 342] width 47 height 27
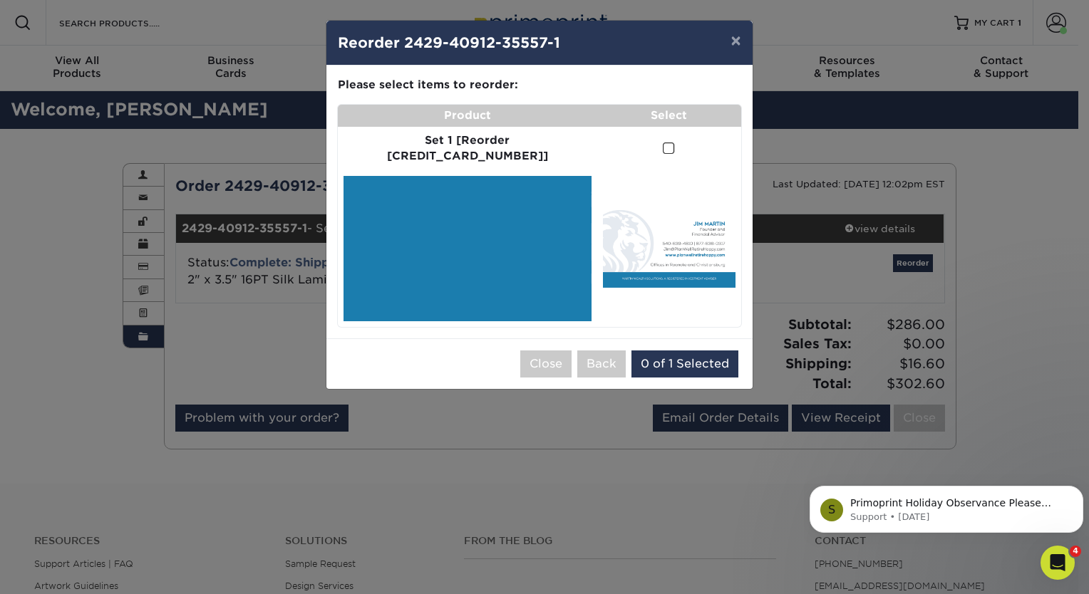
click at [663, 145] on span at bounding box center [669, 149] width 12 height 14
click at [0, 0] on input "checkbox" at bounding box center [0, 0] width 0 height 0
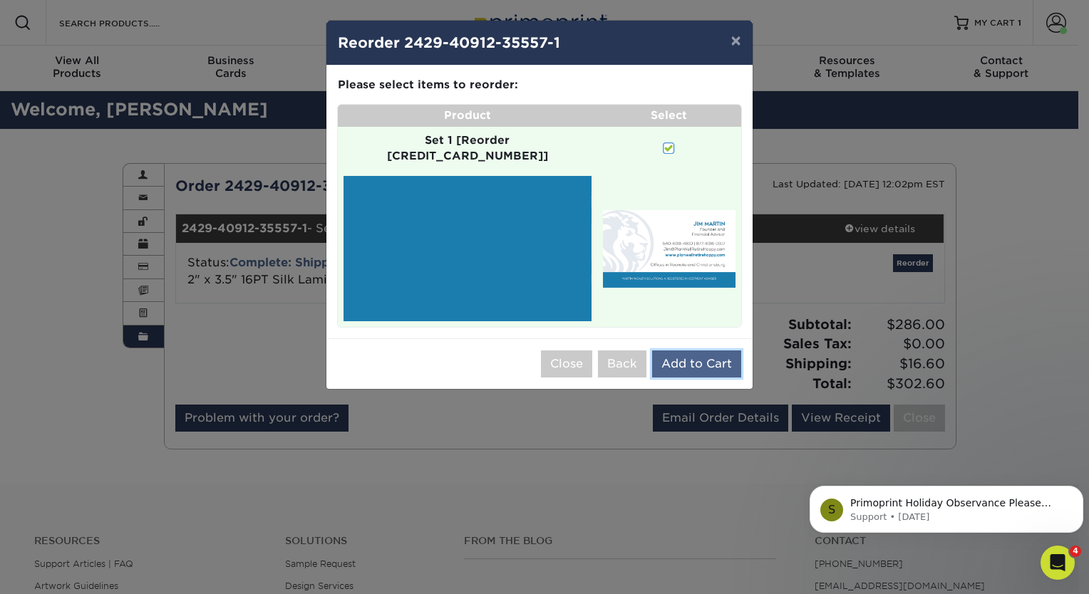
click at [676, 351] on button "Add to Cart" at bounding box center [696, 364] width 89 height 27
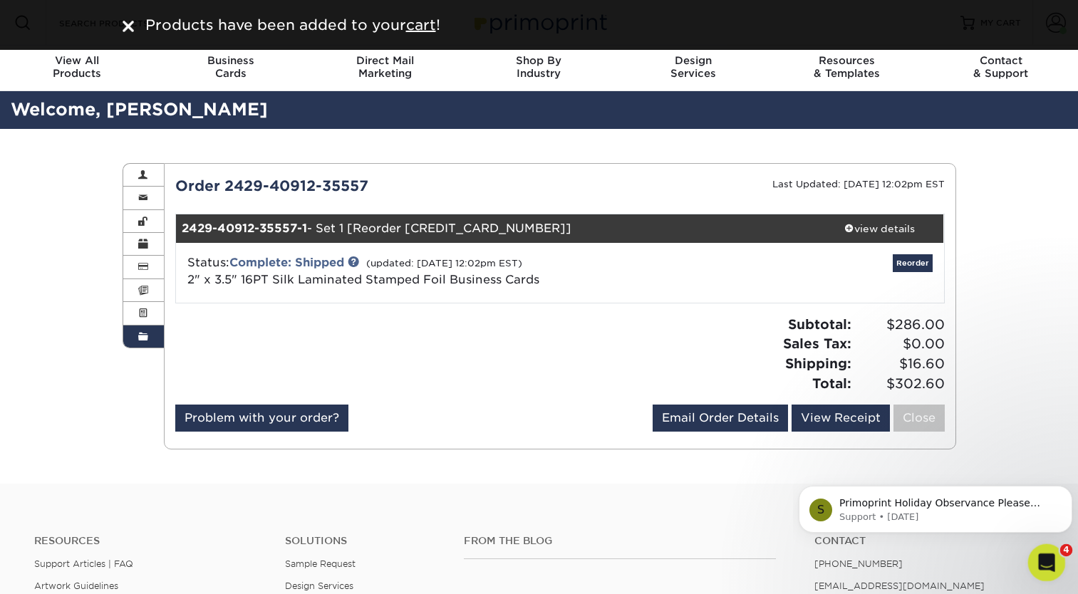
click at [1051, 549] on div "Open Intercom Messenger" at bounding box center [1044, 560] width 47 height 47
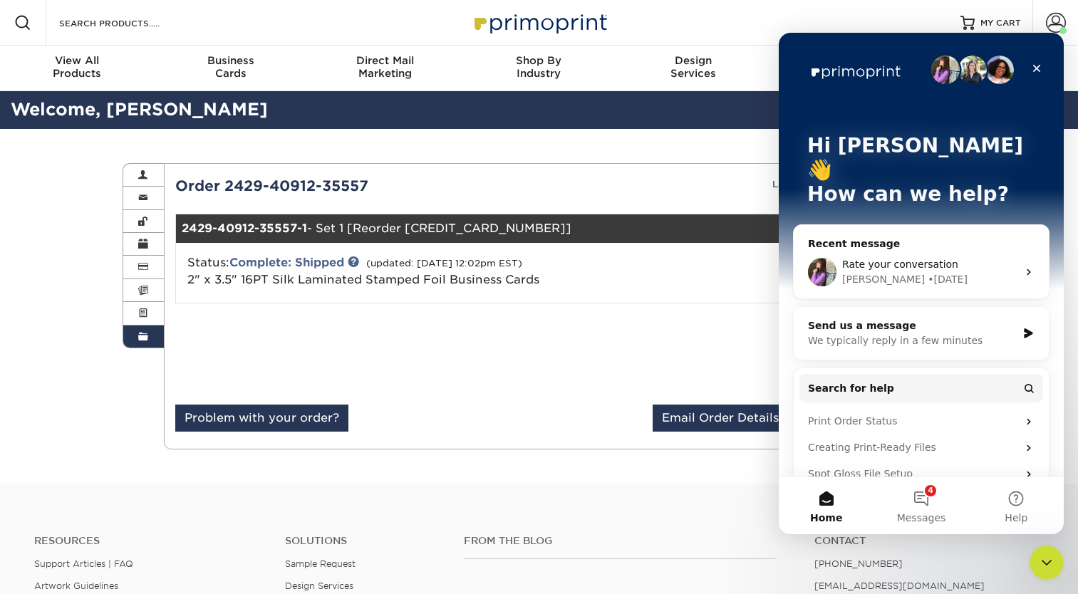
click at [883, 334] on div "We typically reply in a few minutes" at bounding box center [912, 341] width 209 height 15
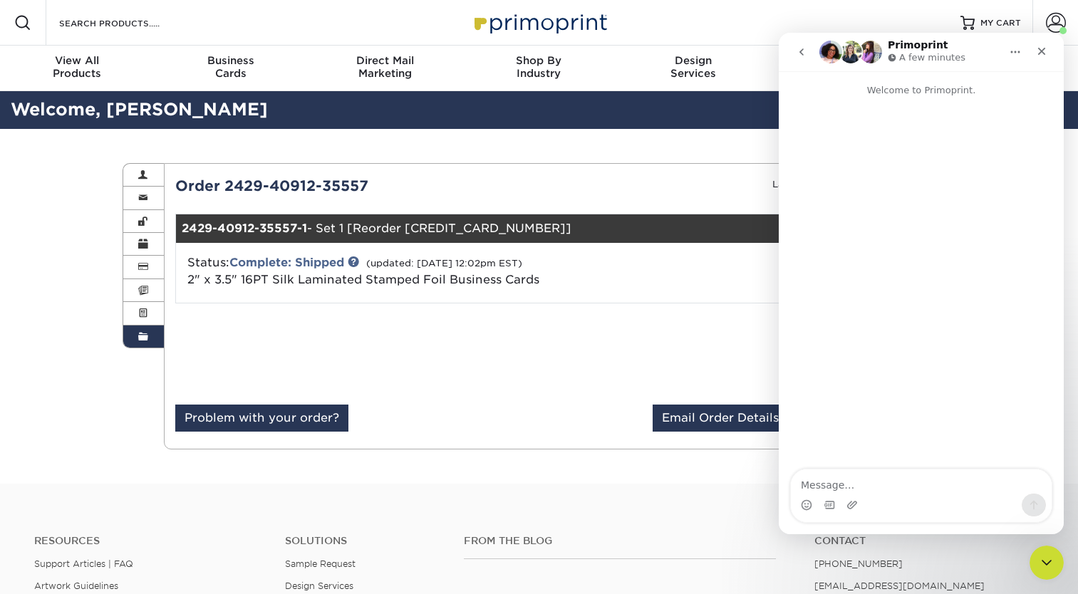
click at [842, 486] on textarea "Message…" at bounding box center [921, 482] width 261 height 24
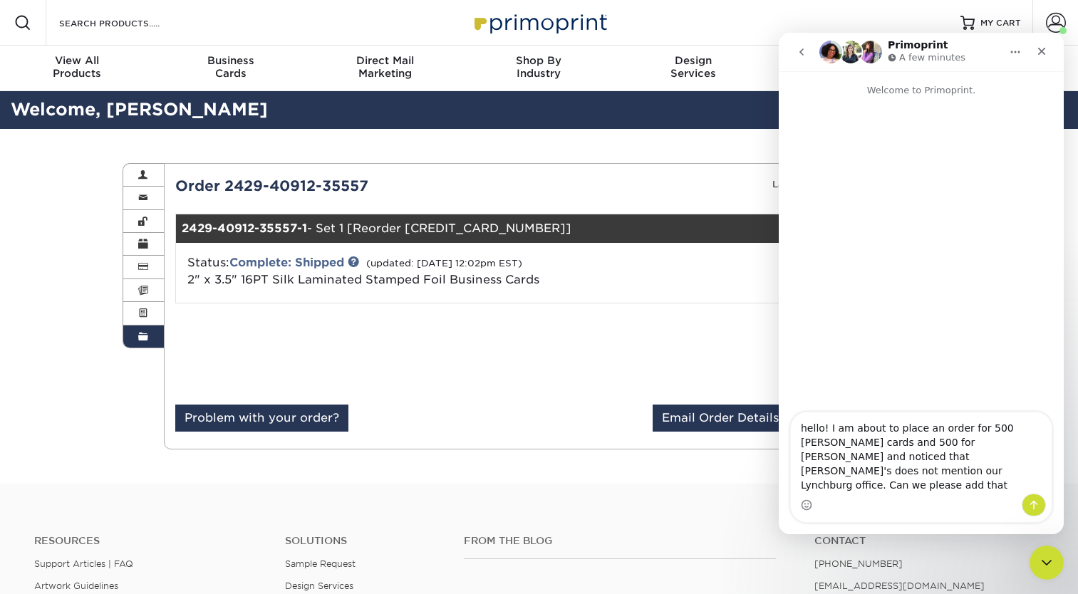
type textarea "hello! I am about to place an order for 500 [PERSON_NAME] cards and 500 for [PE…"
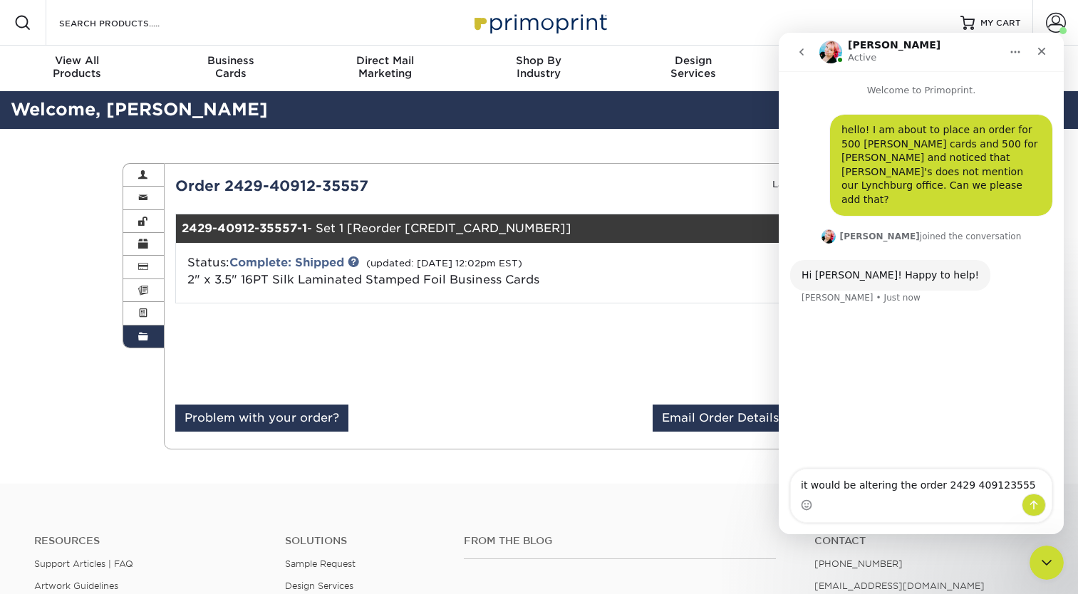
type textarea "it would be altering the order 2429 4091235557"
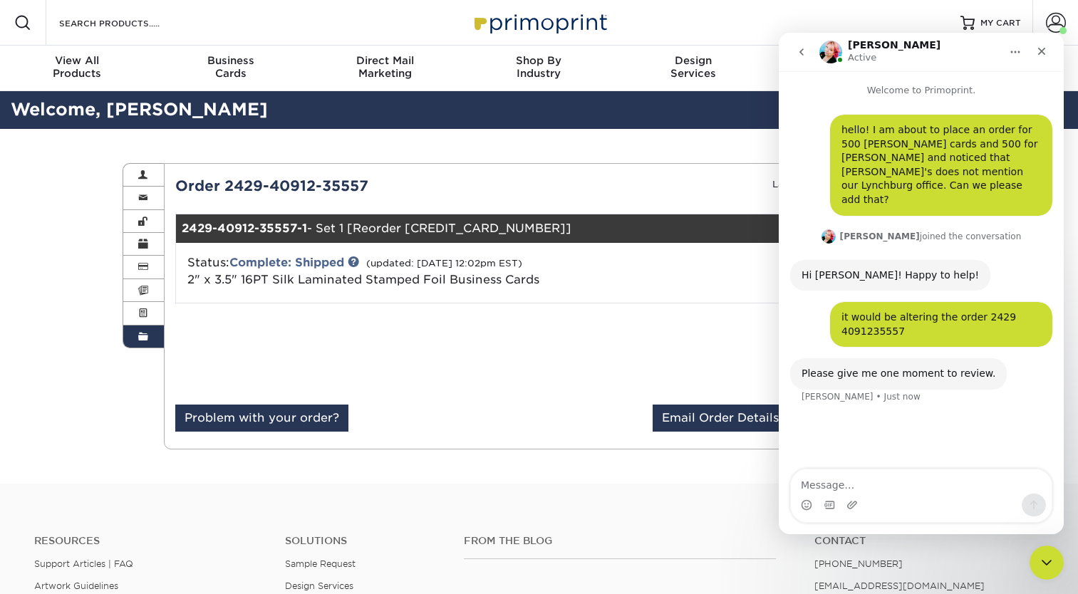
click at [853, 482] on textarea "Message…" at bounding box center [921, 482] width 261 height 24
type textarea "I have the reprders in my cart now but just wanted to make sure to catch that"
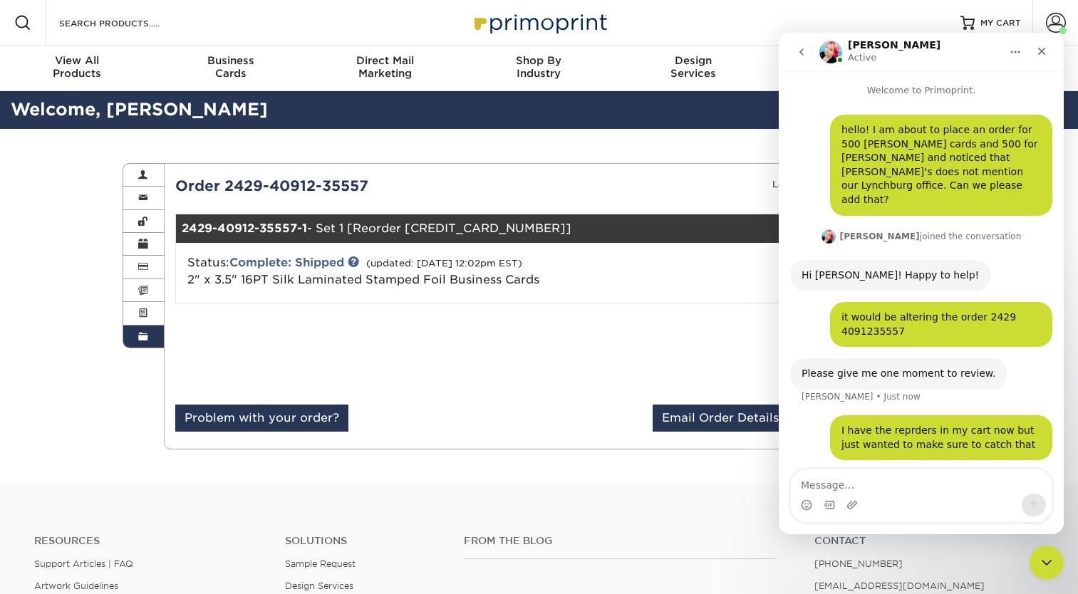
click at [733, 18] on div "Resources Menu Search Products Account Welcome, Jim Account Dashboard Active Or…" at bounding box center [539, 23] width 1078 height 46
click at [1043, 54] on icon "Close" at bounding box center [1041, 51] width 11 height 11
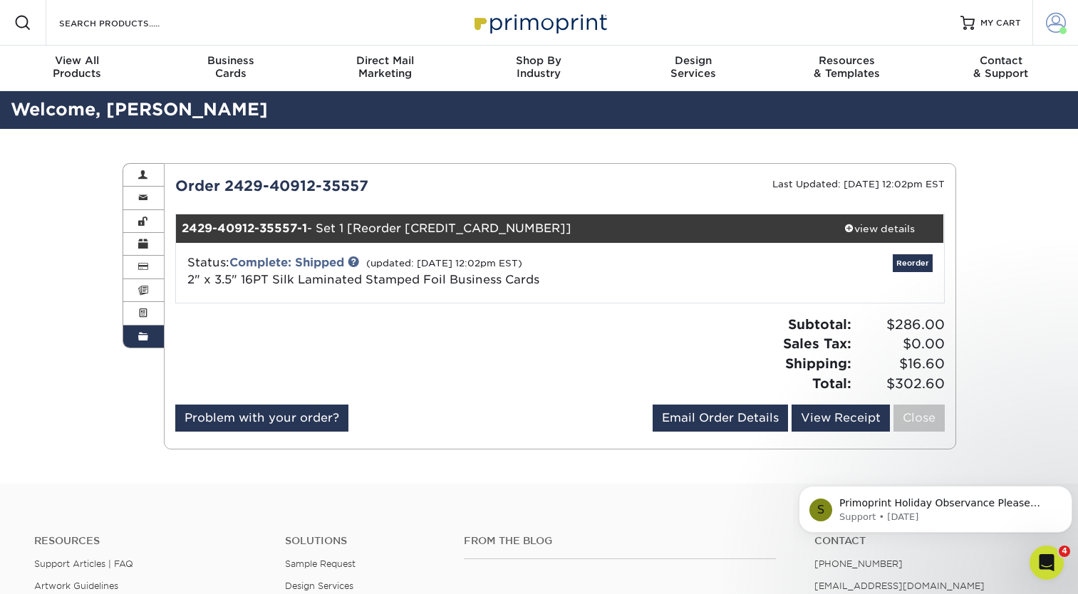
click at [1047, 21] on span at bounding box center [1056, 23] width 20 height 20
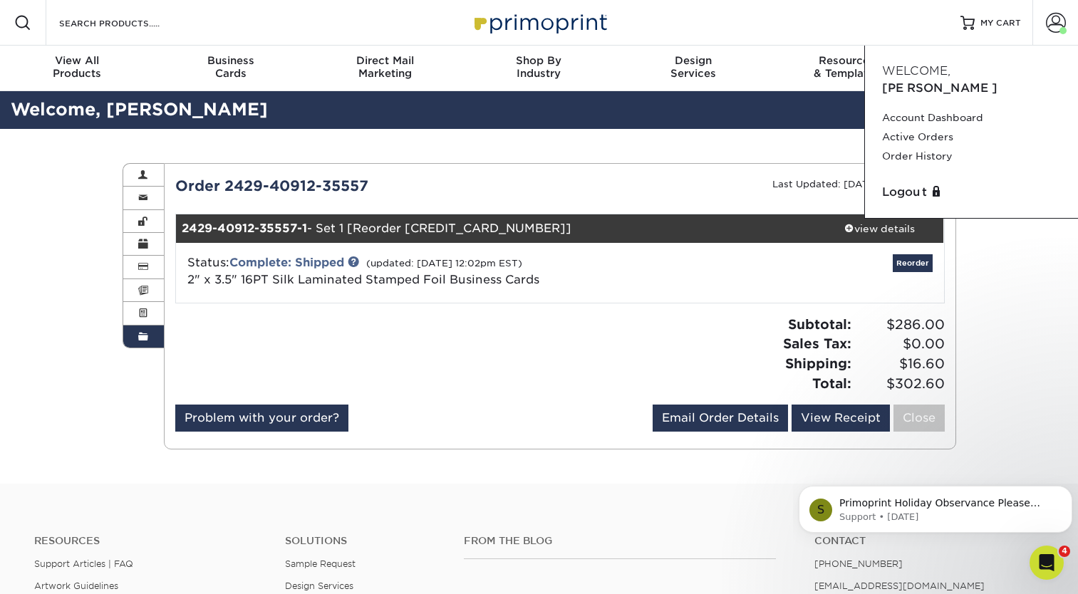
click at [607, 142] on div "Order History Account Overview Contact Information Change Password Address Book…" at bounding box center [539, 306] width 855 height 355
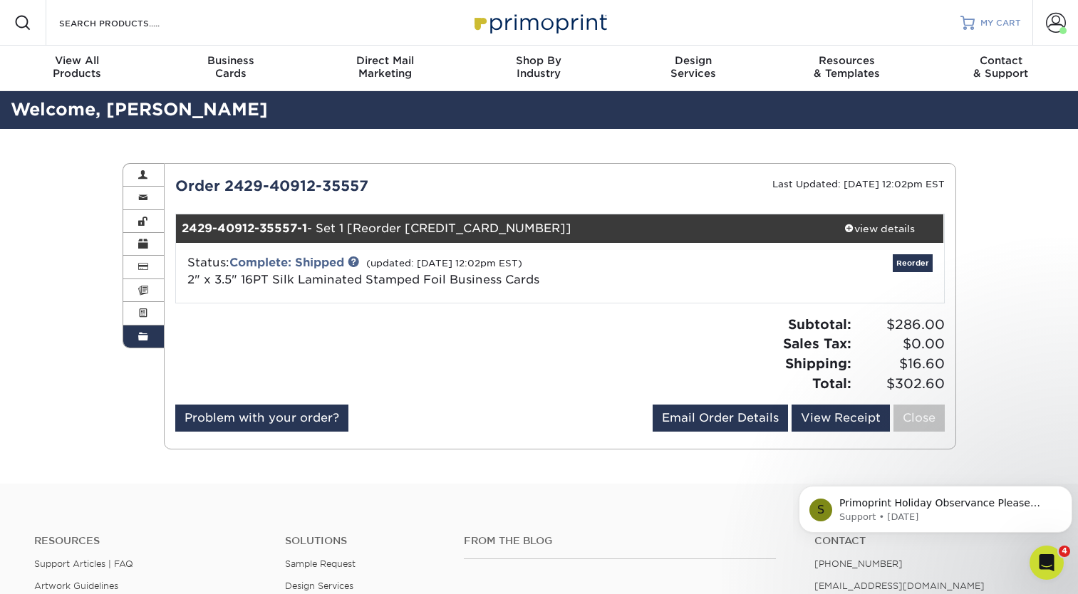
click at [998, 22] on span "MY CART" at bounding box center [1001, 23] width 41 height 12
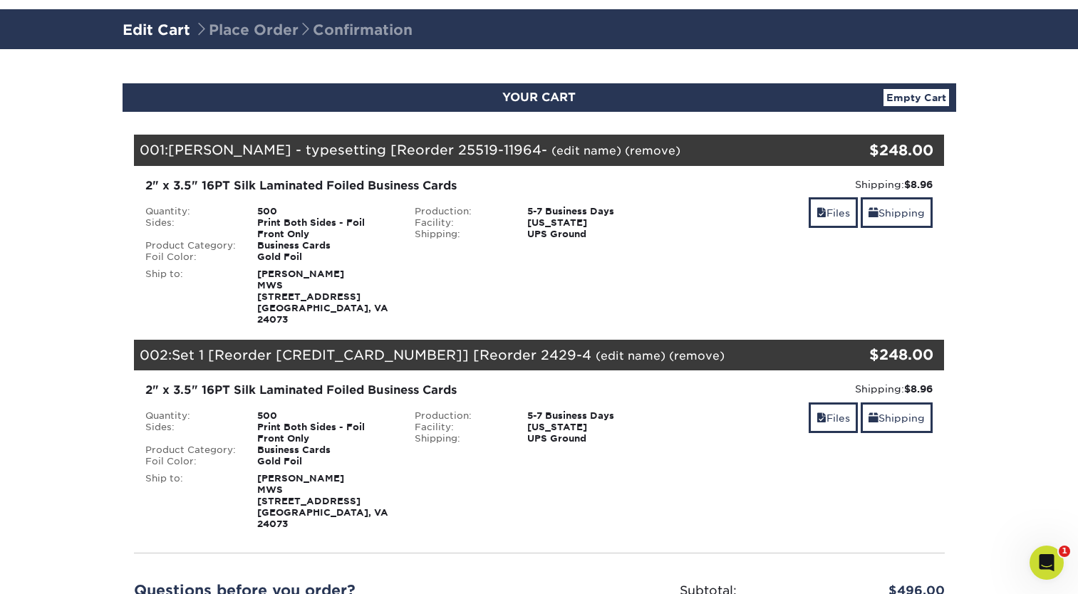
scroll to position [143, 0]
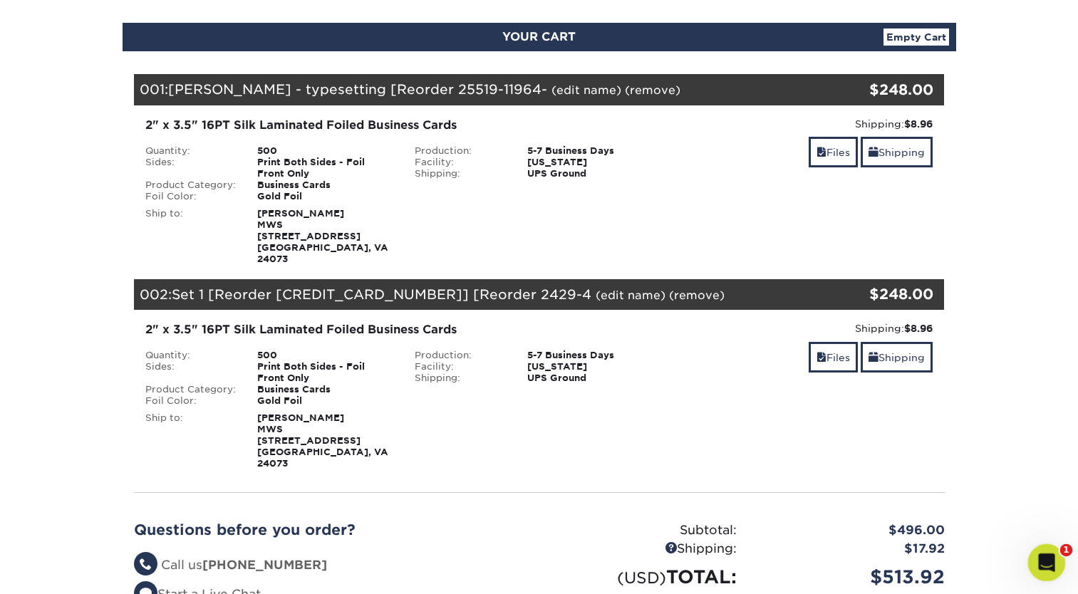
click at [1048, 559] on icon "Open Intercom Messenger" at bounding box center [1045, 561] width 24 height 24
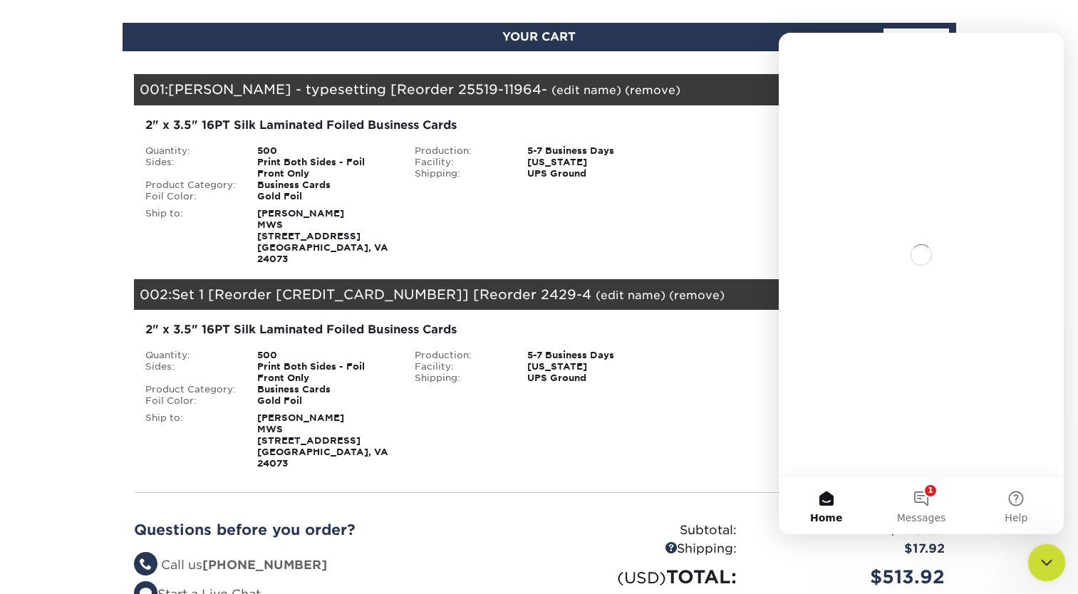
scroll to position [0, 0]
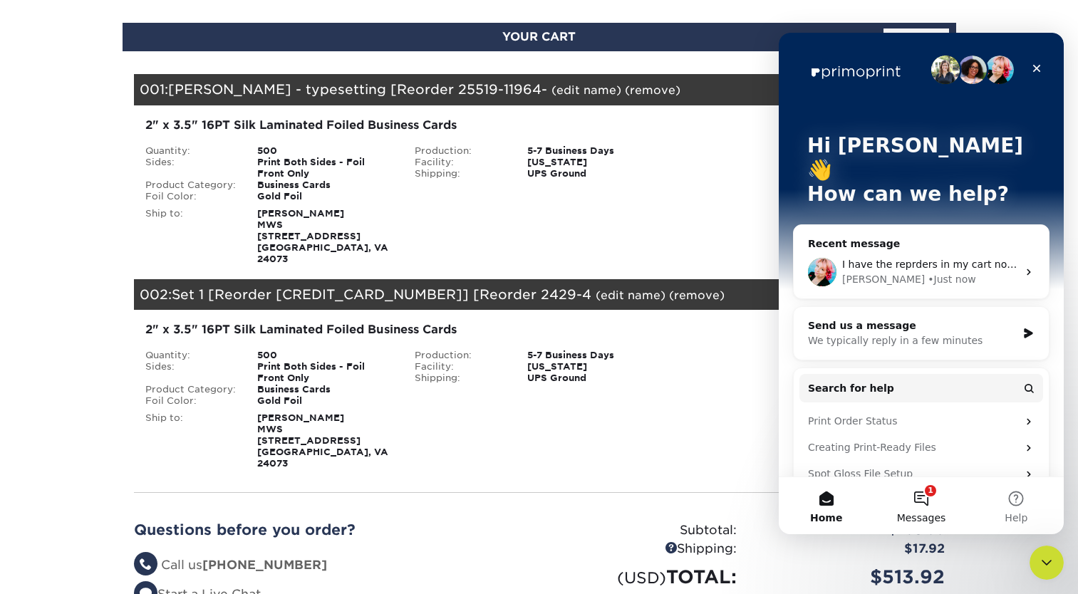
click at [925, 495] on button "1 Messages" at bounding box center [921, 505] width 95 height 57
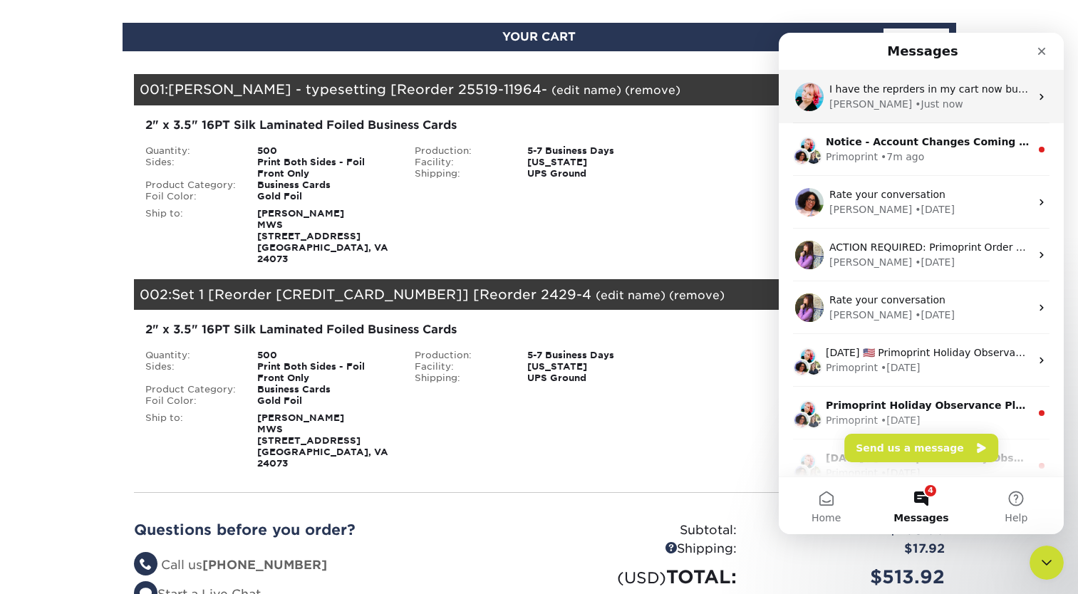
click at [914, 91] on span "I have the reprders in my cart now but just wanted to make sure to catch that" at bounding box center [1025, 88] width 390 height 11
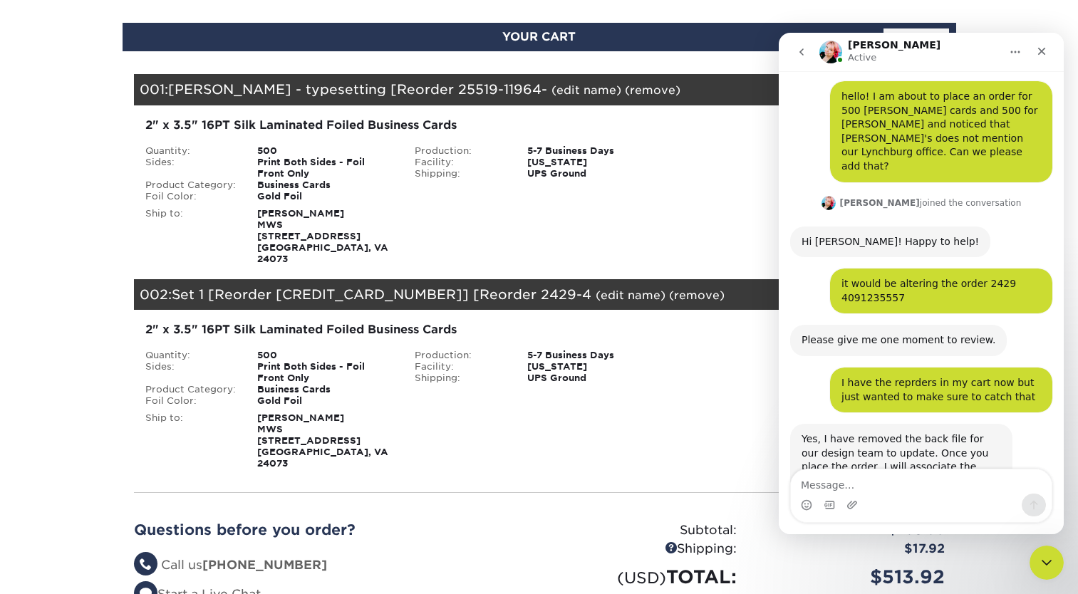
scroll to position [77, 0]
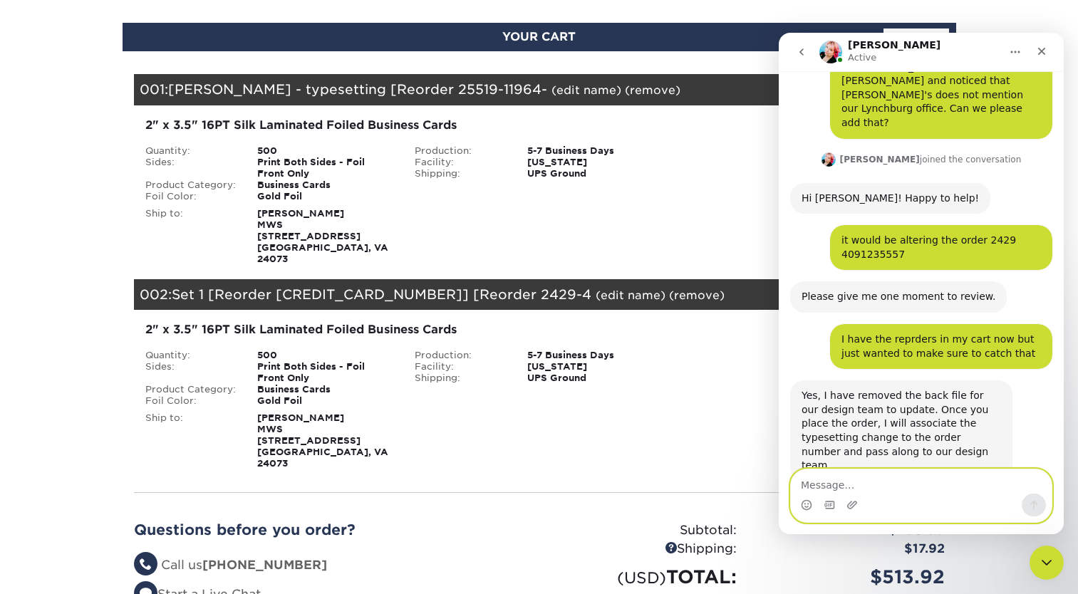
click at [857, 480] on textarea "Message…" at bounding box center [921, 482] width 261 height 24
type textarea "thanks"
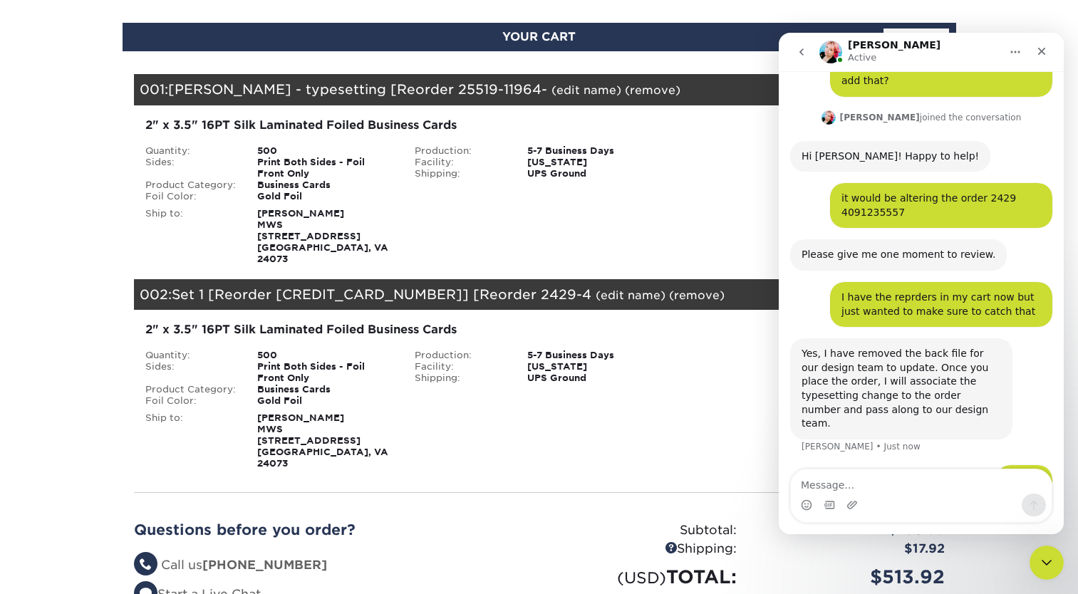
click at [805, 48] on icon "go back" at bounding box center [801, 51] width 11 height 11
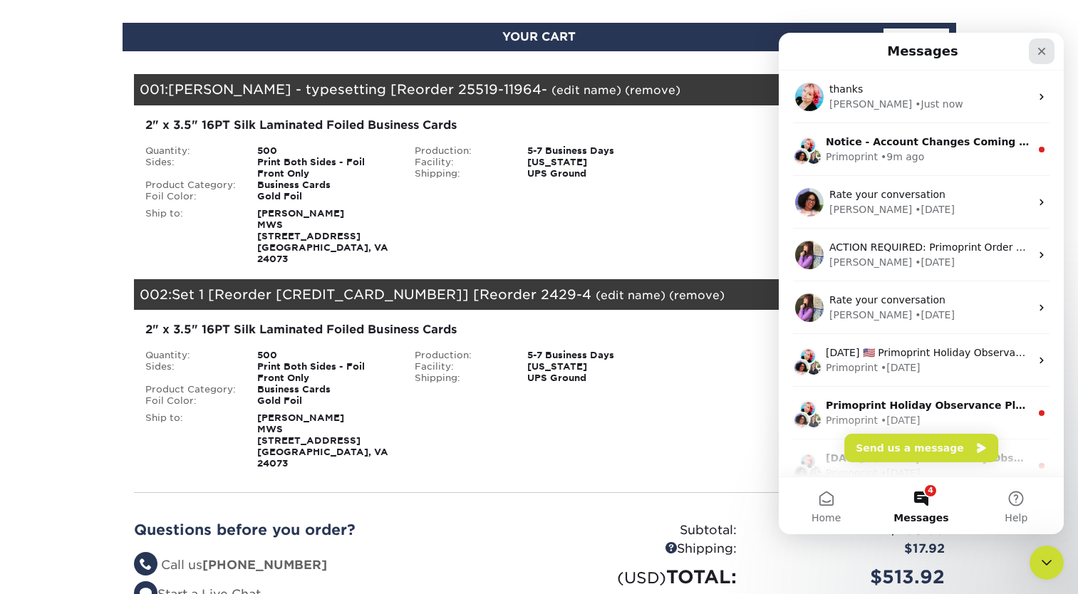
click at [1045, 53] on icon "Close" at bounding box center [1041, 51] width 11 height 11
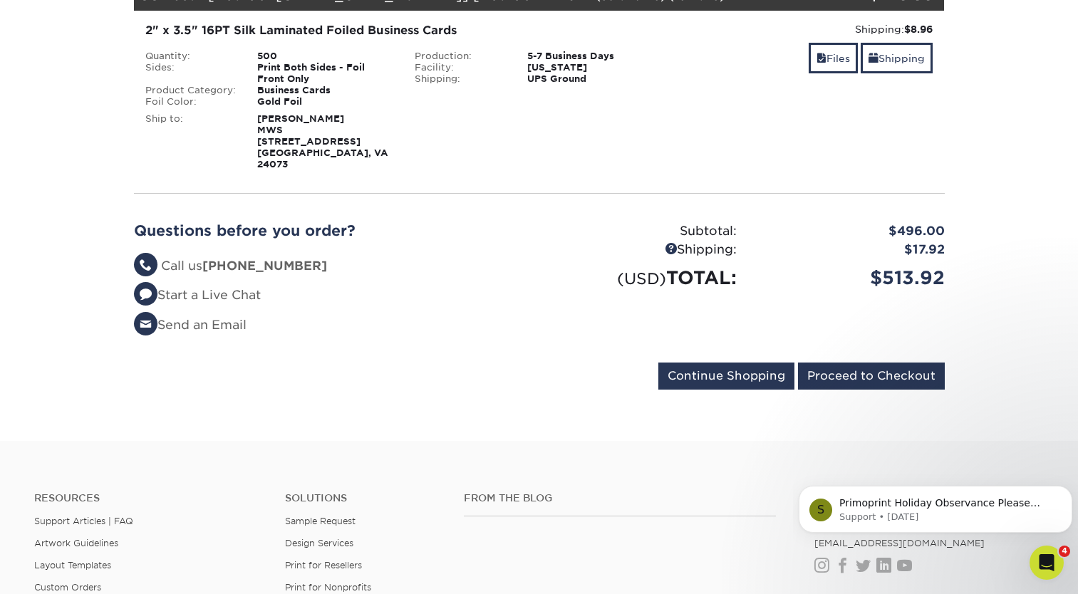
scroll to position [499, 0]
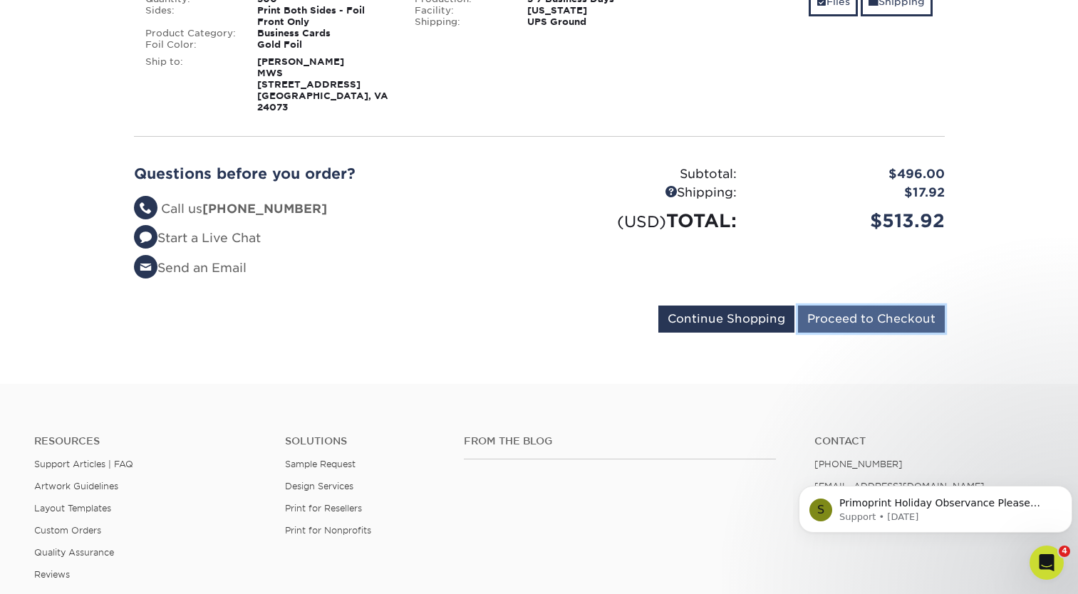
click at [881, 306] on input "Proceed to Checkout" at bounding box center [871, 319] width 147 height 27
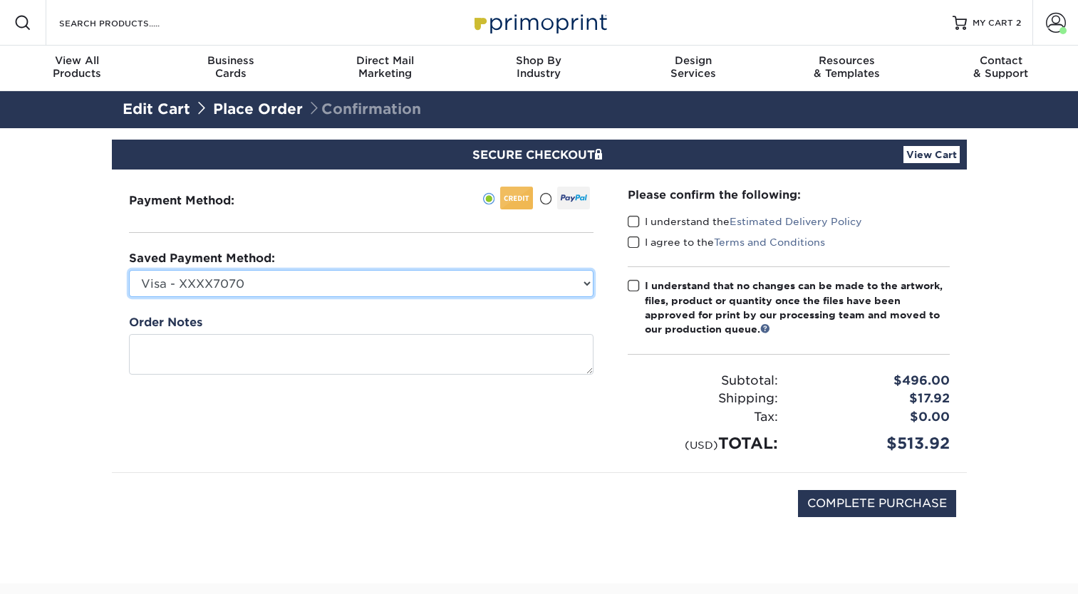
click at [329, 282] on select "Visa - XXXX7070 Visa - XXXX2073 Visa - XXXX0686 New Credit Card" at bounding box center [361, 283] width 465 height 27
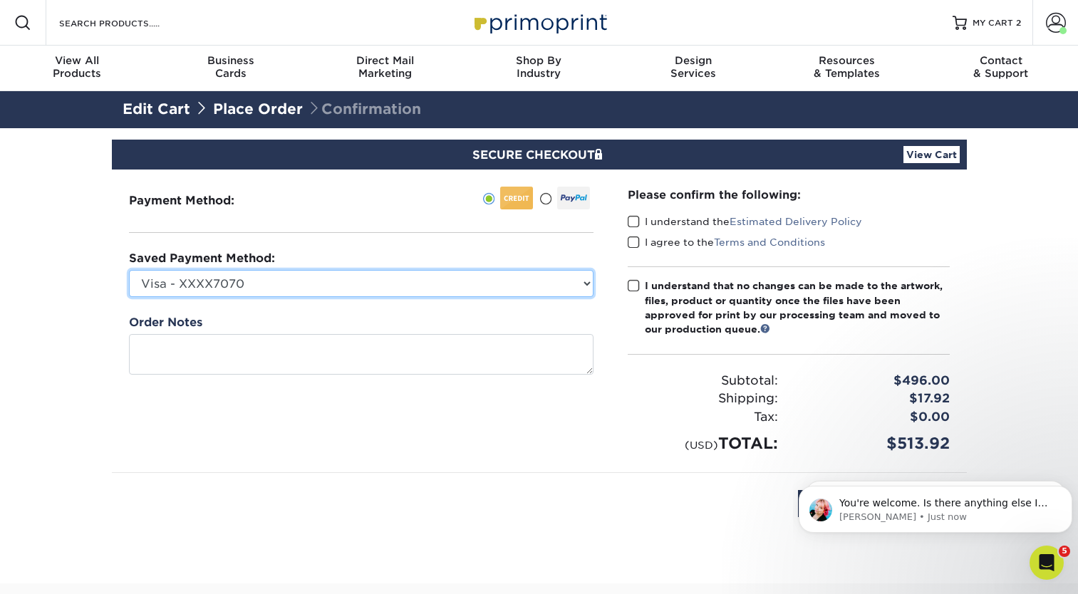
select select "74143"
click at [129, 270] on select "Visa - XXXX7070 Visa - XXXX2073 Visa - XXXX0686 New Credit Card" at bounding box center [361, 283] width 465 height 27
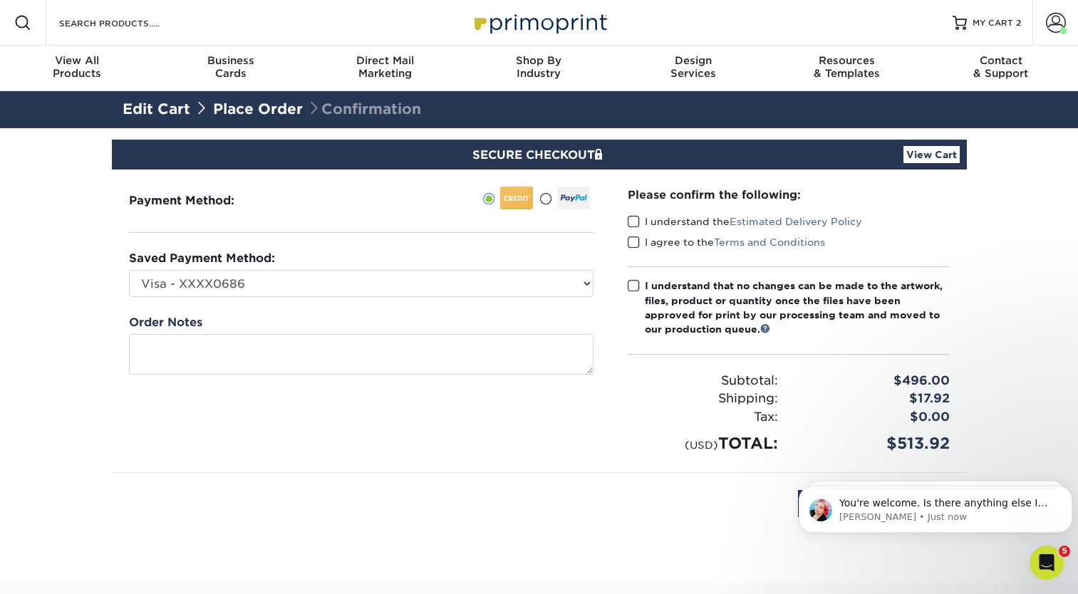
click at [629, 222] on span at bounding box center [634, 222] width 12 height 14
click at [0, 0] on input "I understand the Estimated Delivery Policy" at bounding box center [0, 0] width 0 height 0
click at [630, 242] on span at bounding box center [634, 243] width 12 height 14
click at [0, 0] on input "I agree to the Terms and Conditions" at bounding box center [0, 0] width 0 height 0
click at [631, 285] on span at bounding box center [634, 286] width 12 height 14
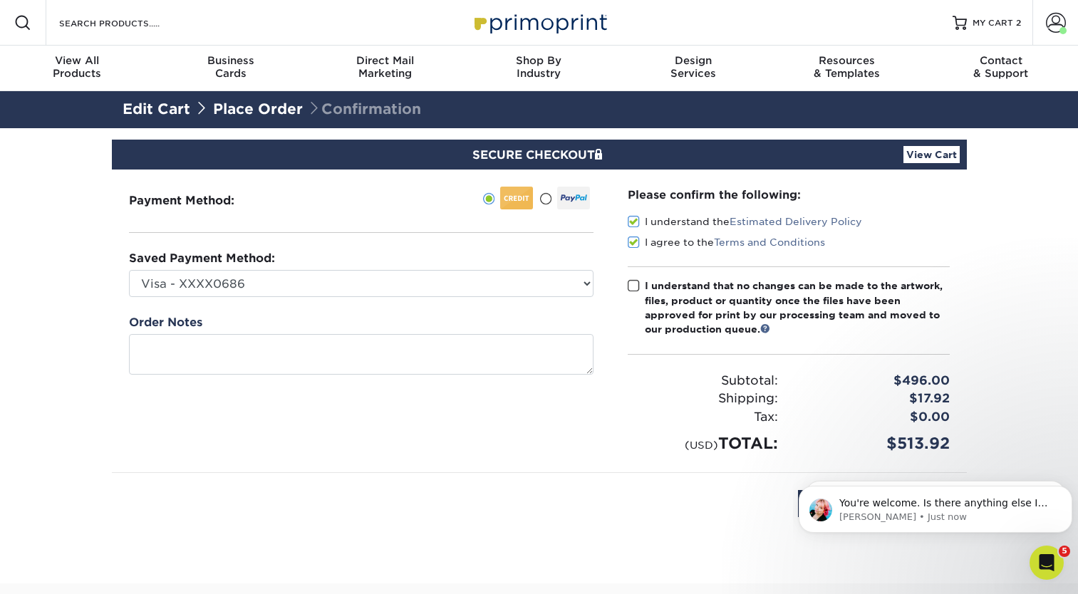
click at [0, 0] on input "I understand that no changes can be made to the artwork, files, product or quan…" at bounding box center [0, 0] width 0 height 0
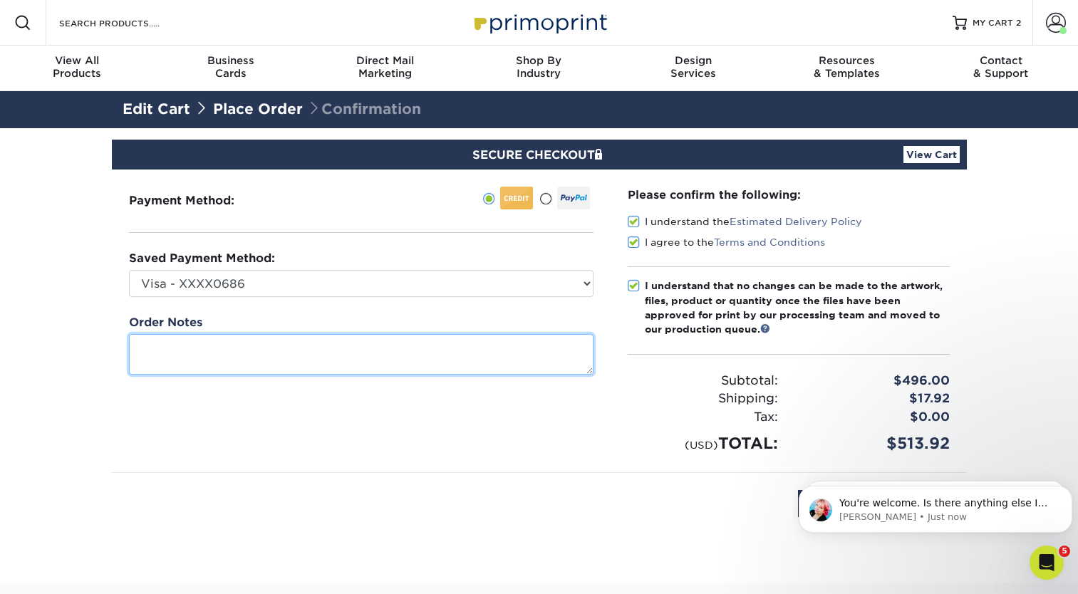
click at [295, 344] on textarea at bounding box center [361, 354] width 465 height 41
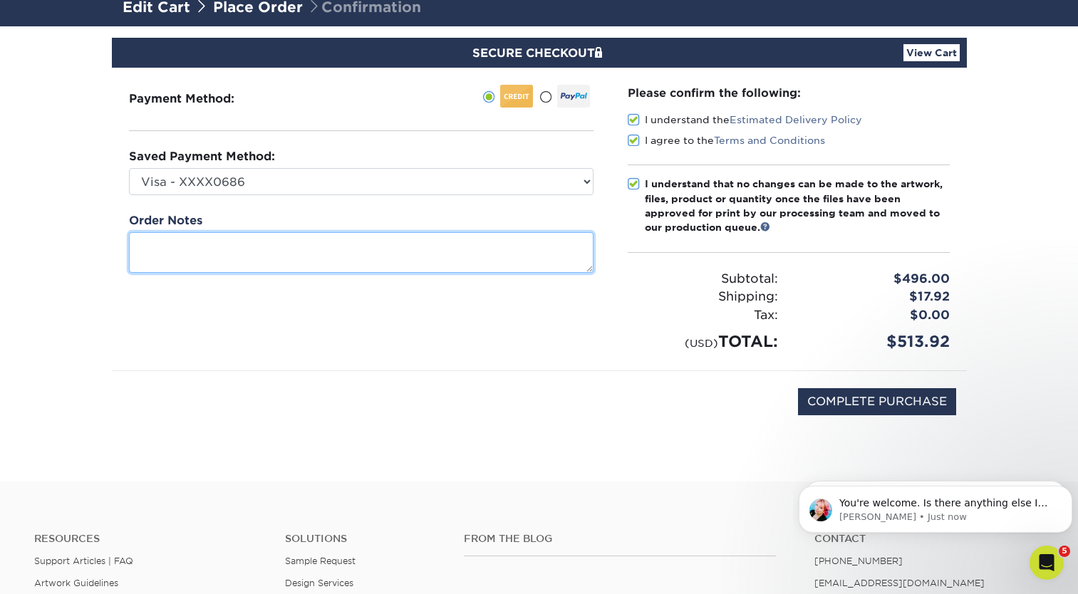
scroll to position [143, 0]
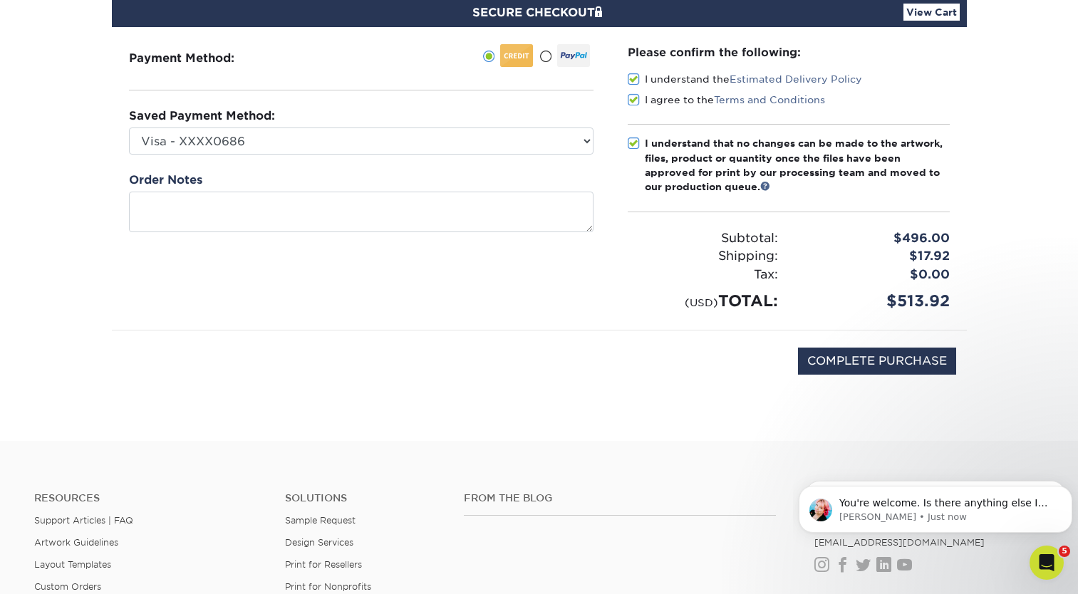
click at [837, 346] on div "COMPLETE PURCHASE" at bounding box center [540, 369] width 834 height 76
click at [840, 362] on input "COMPLETE PURCHASE" at bounding box center [877, 361] width 158 height 27
type input "PROCESSING, PLEASE WAIT..."
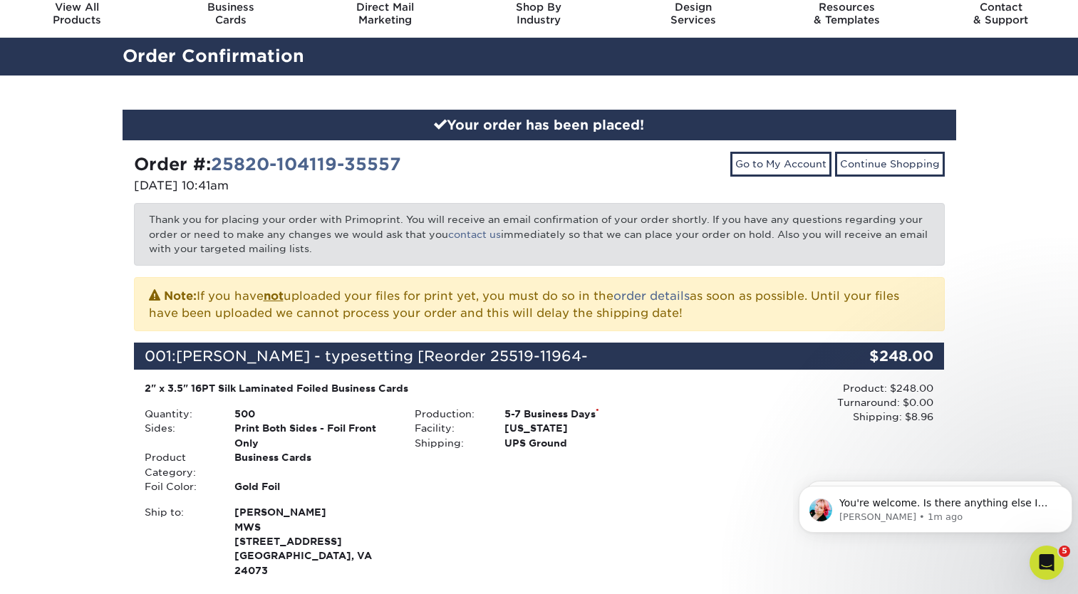
scroll to position [71, 0]
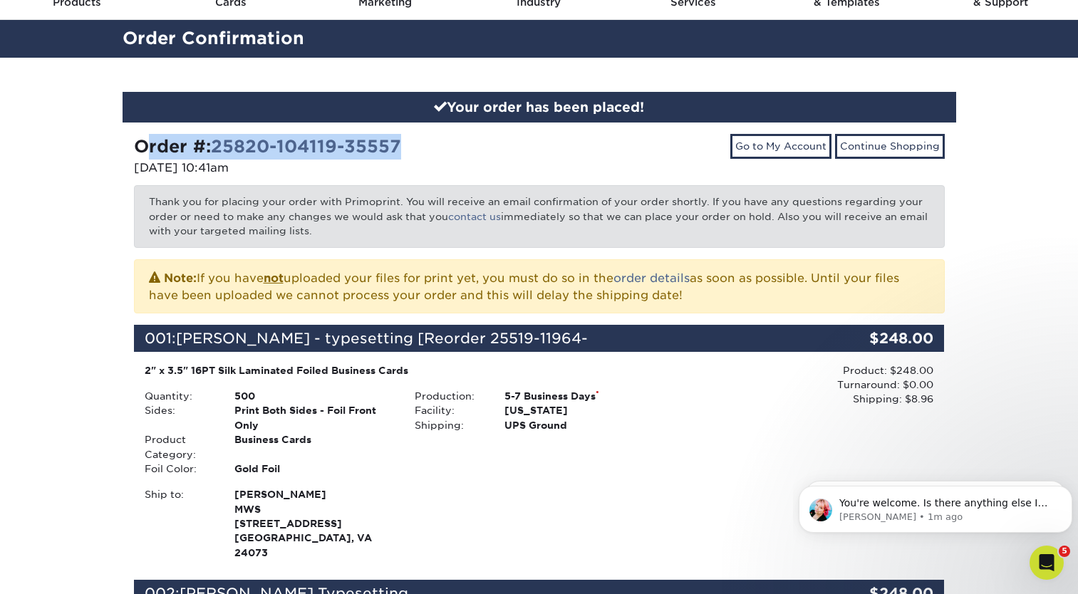
drag, startPoint x: 425, startPoint y: 140, endPoint x: 130, endPoint y: 155, distance: 296.1
click at [130, 155] on div "Order #: 25820-104119-35557 [DATE] 10:41am" at bounding box center [331, 157] width 416 height 46
copy strong "Order #: 25820-104119-35557"
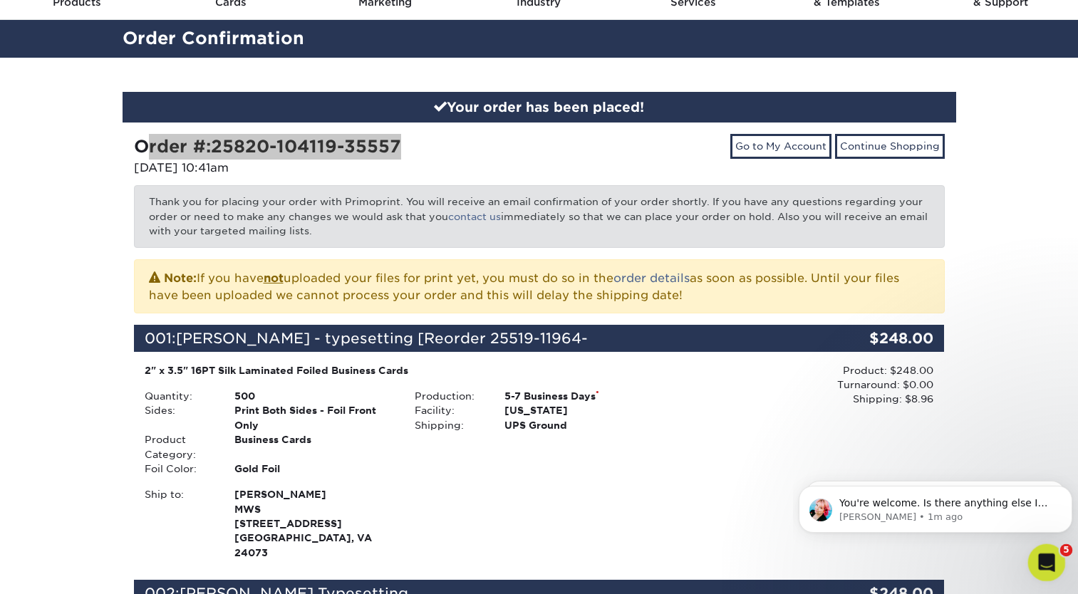
click at [1045, 557] on icon "Open Intercom Messenger" at bounding box center [1045, 560] width 10 height 11
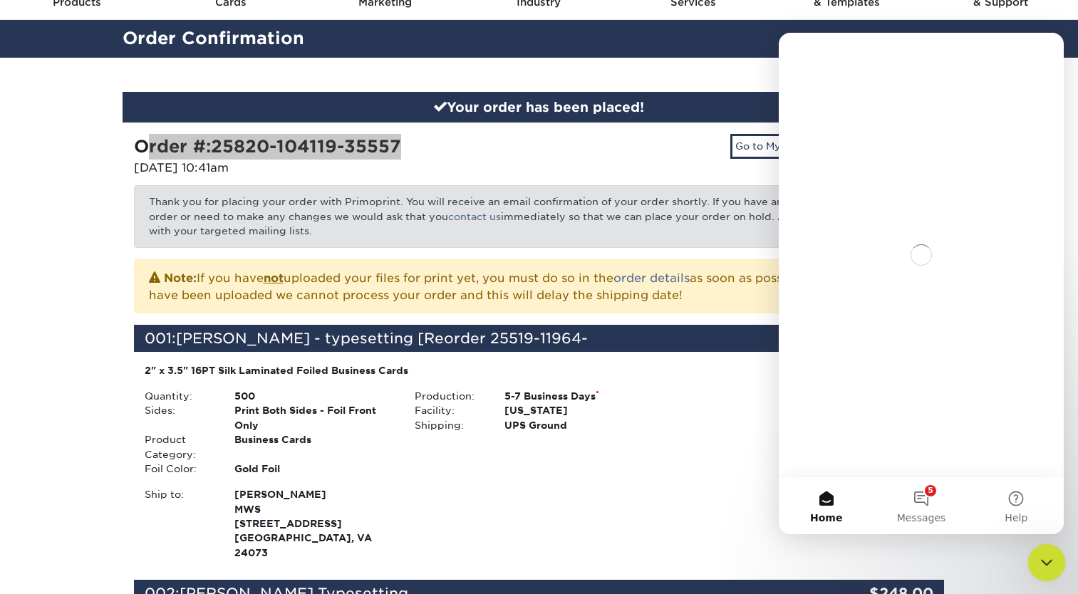
scroll to position [0, 0]
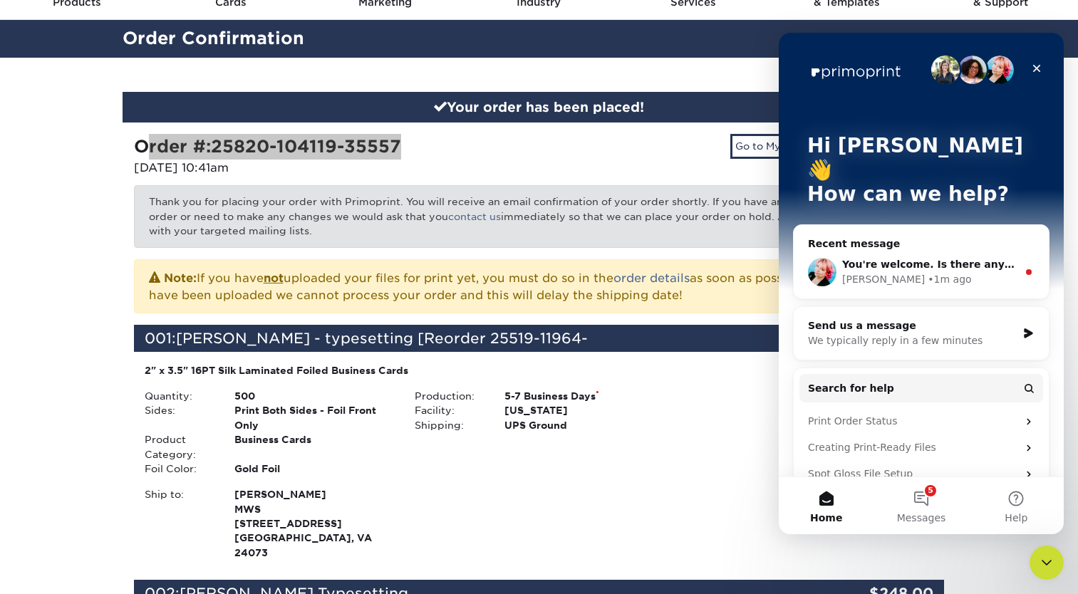
click at [951, 259] on span "You're welcome. Is there anything else I can help you with at the moment?" at bounding box center [1052, 264] width 421 height 11
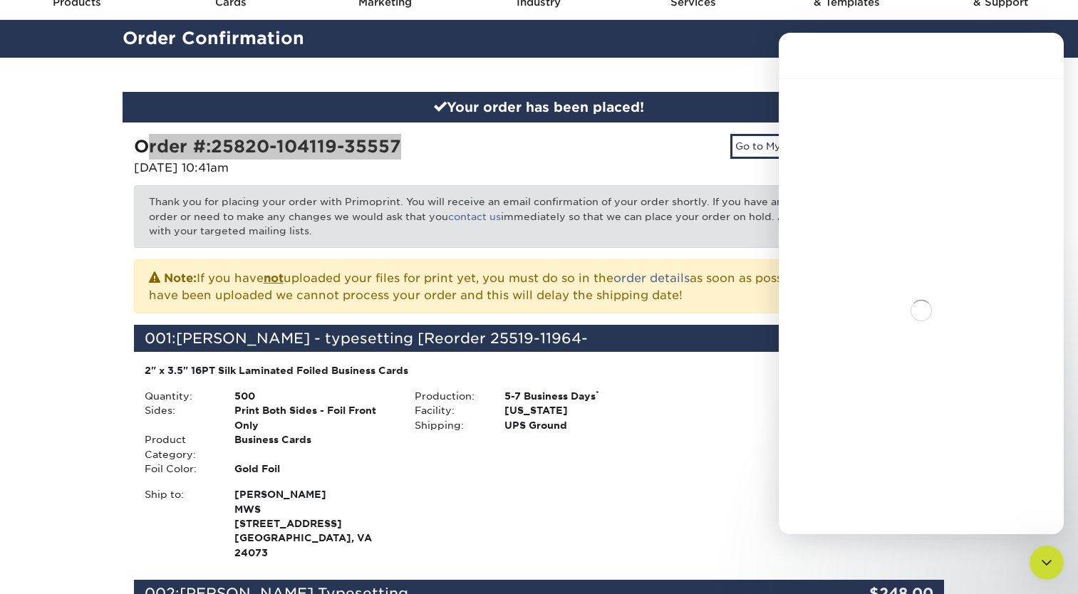
scroll to position [43, 0]
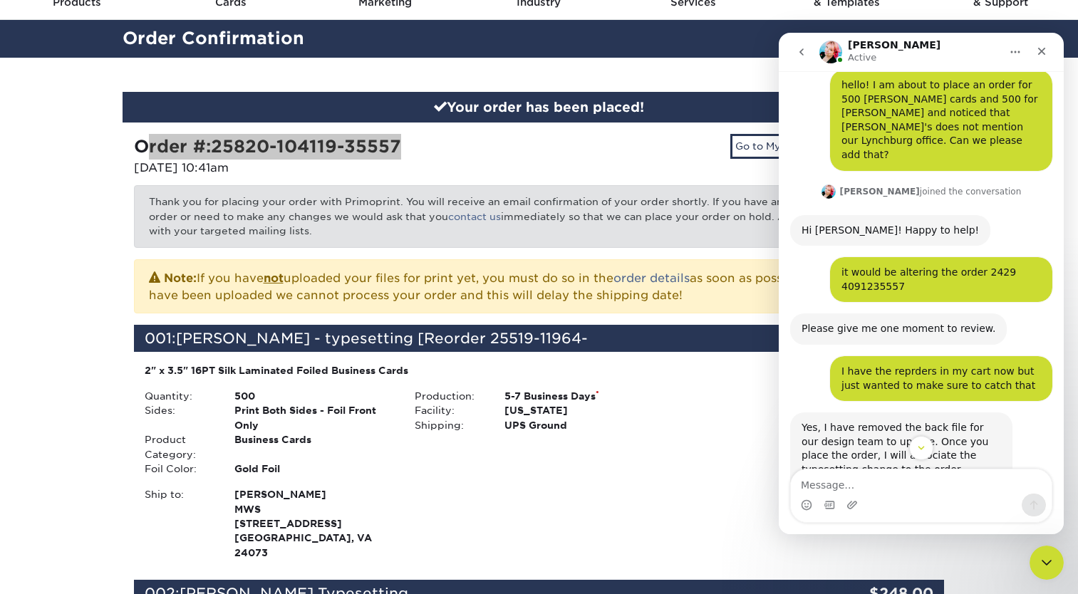
click at [832, 480] on textarea "Message…" at bounding box center [921, 482] width 261 height 24
type textarea "Order #: 25820-104119-35557"
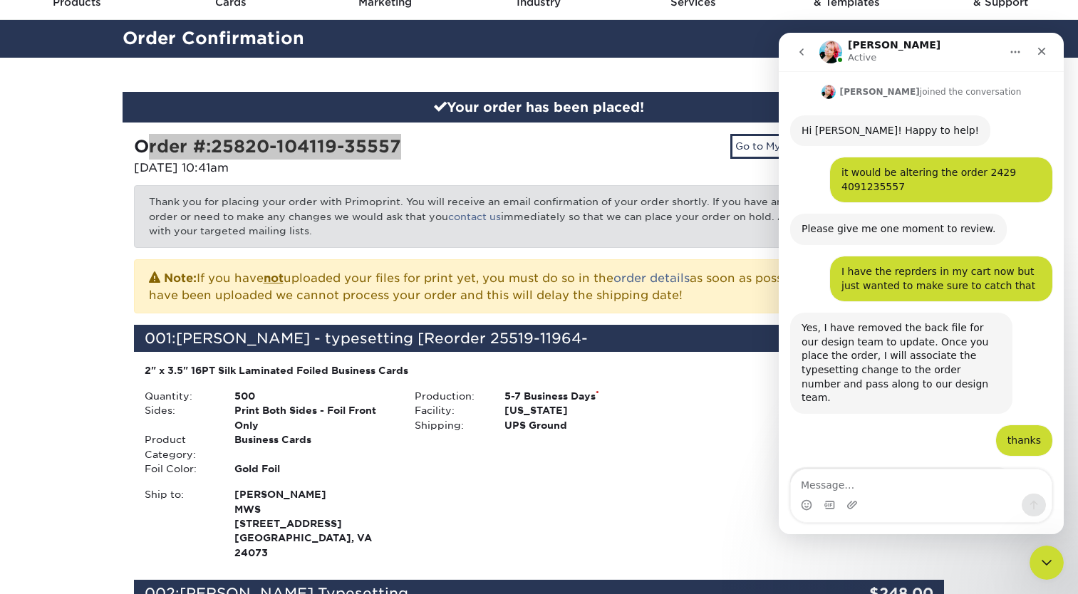
scroll to position [218, 0]
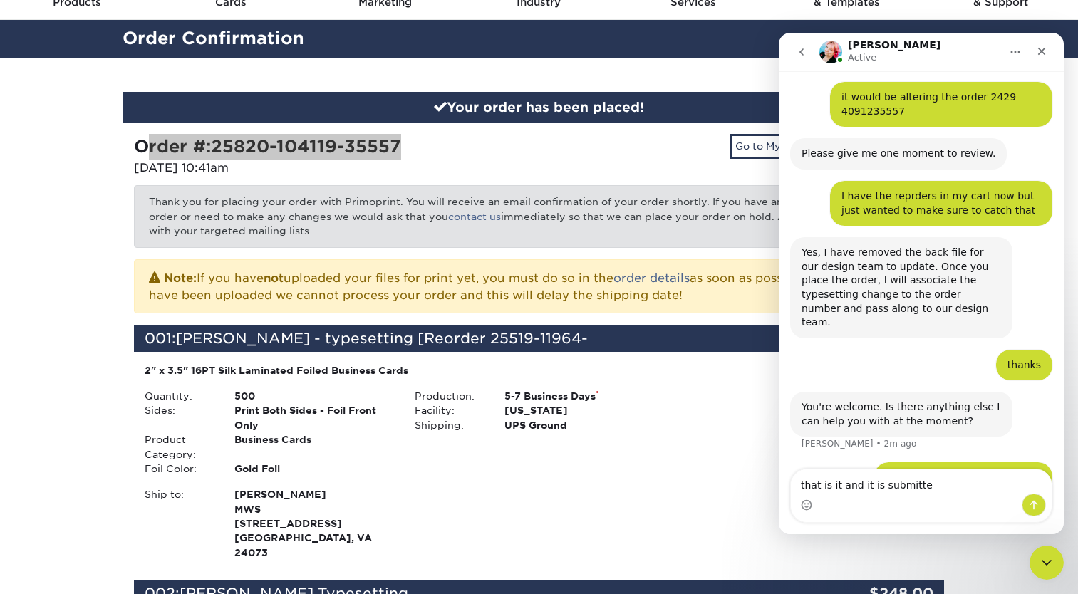
type textarea "that is it and it is submitted"
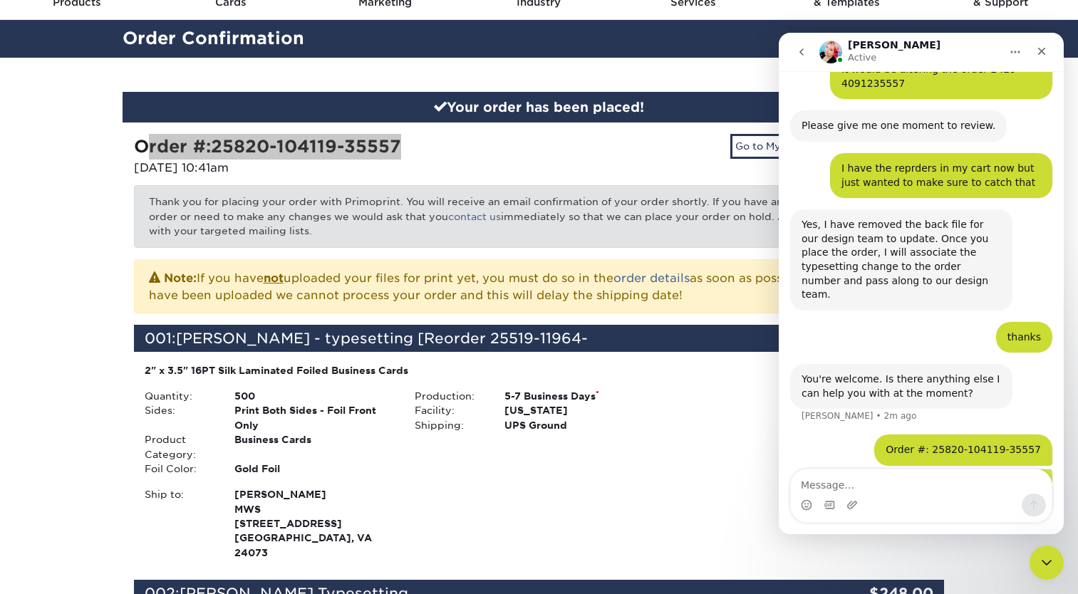
scroll to position [251, 0]
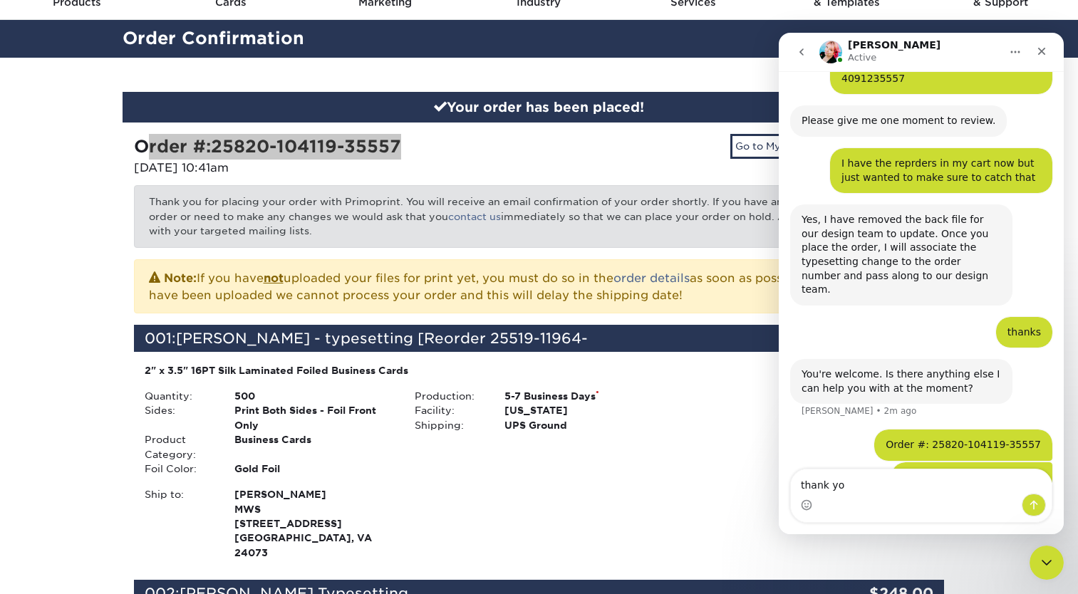
type textarea "thank you"
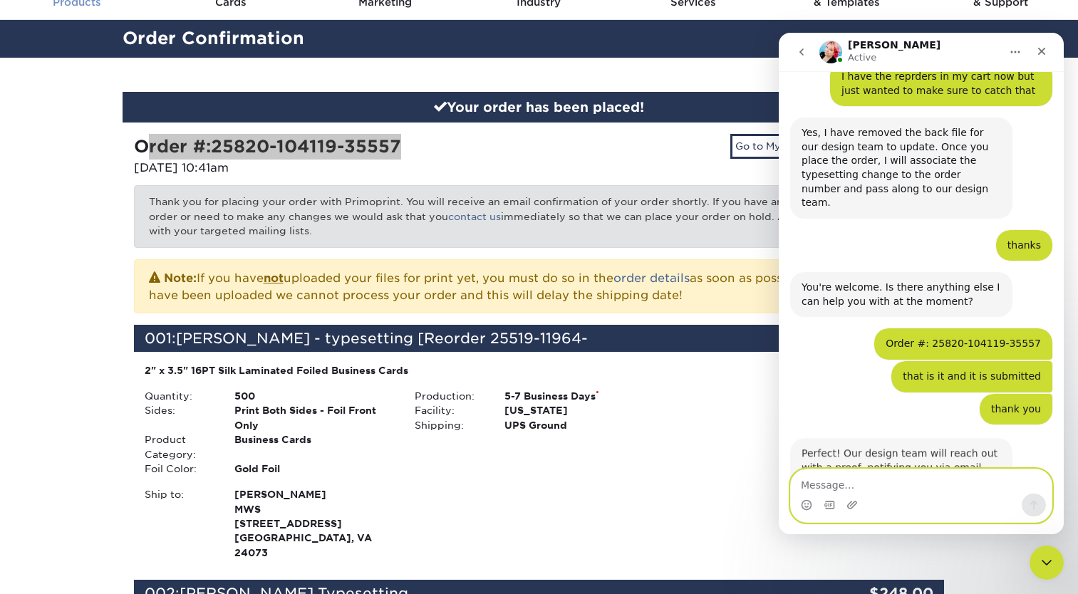
scroll to position [353, 0]
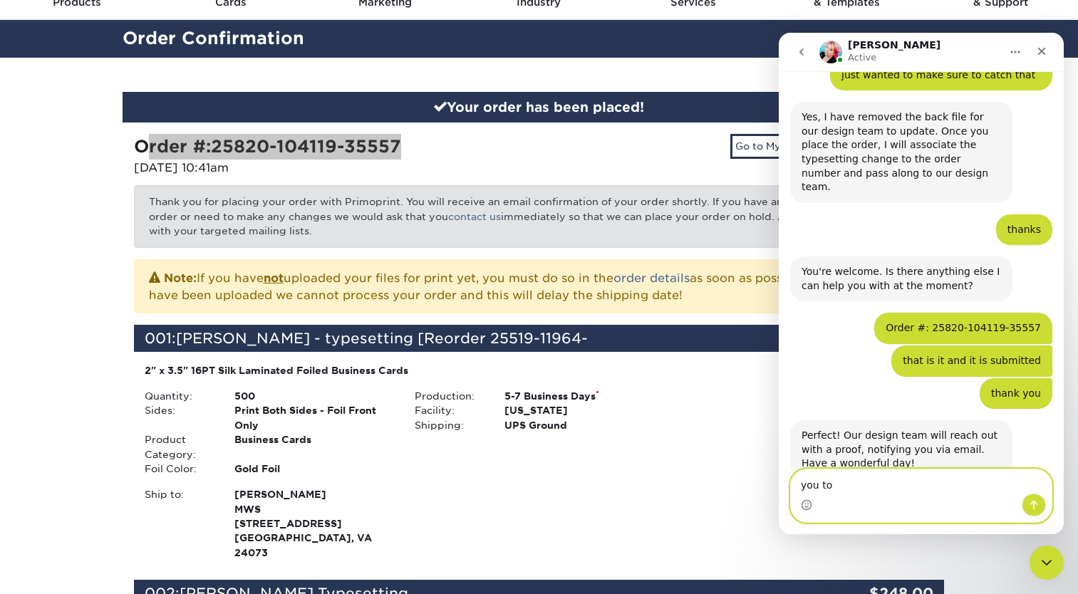
type textarea "you too"
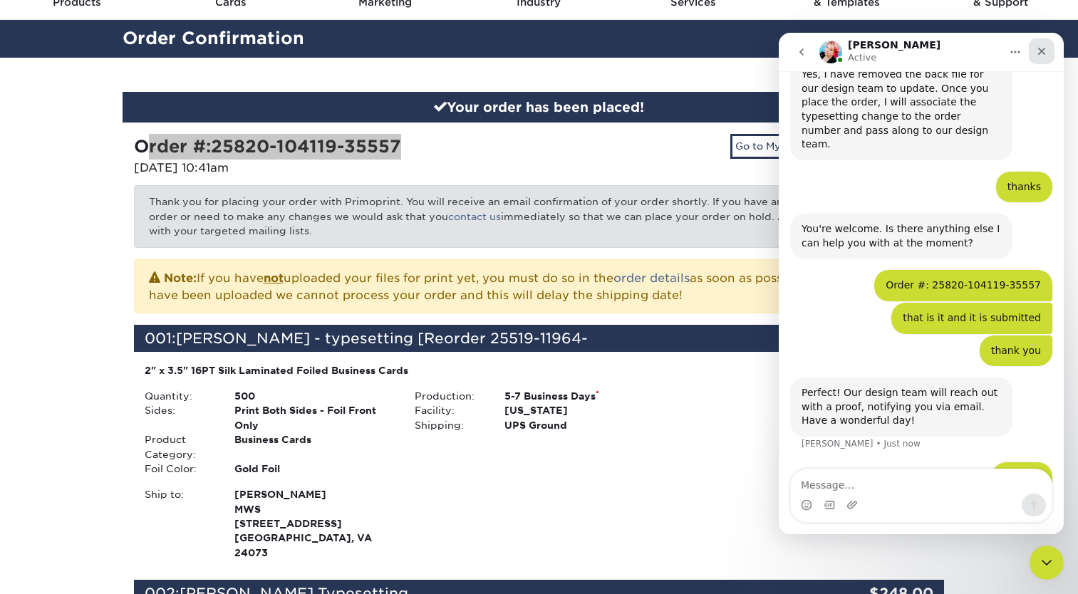
click at [1043, 51] on icon "Close" at bounding box center [1042, 52] width 8 height 8
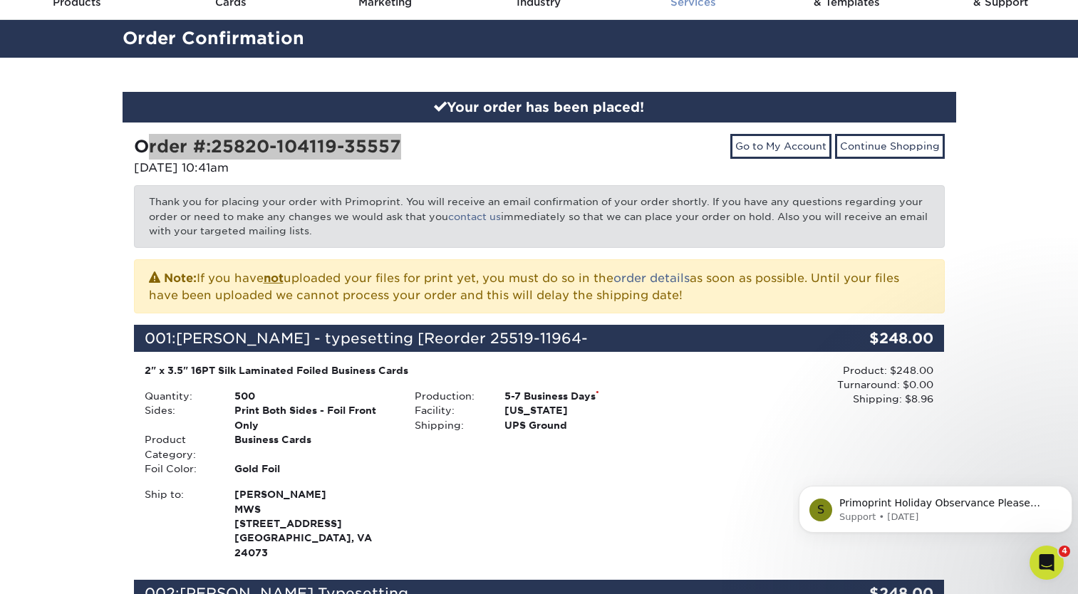
scroll to position [451, 0]
